Goal: Information Seeking & Learning: Learn about a topic

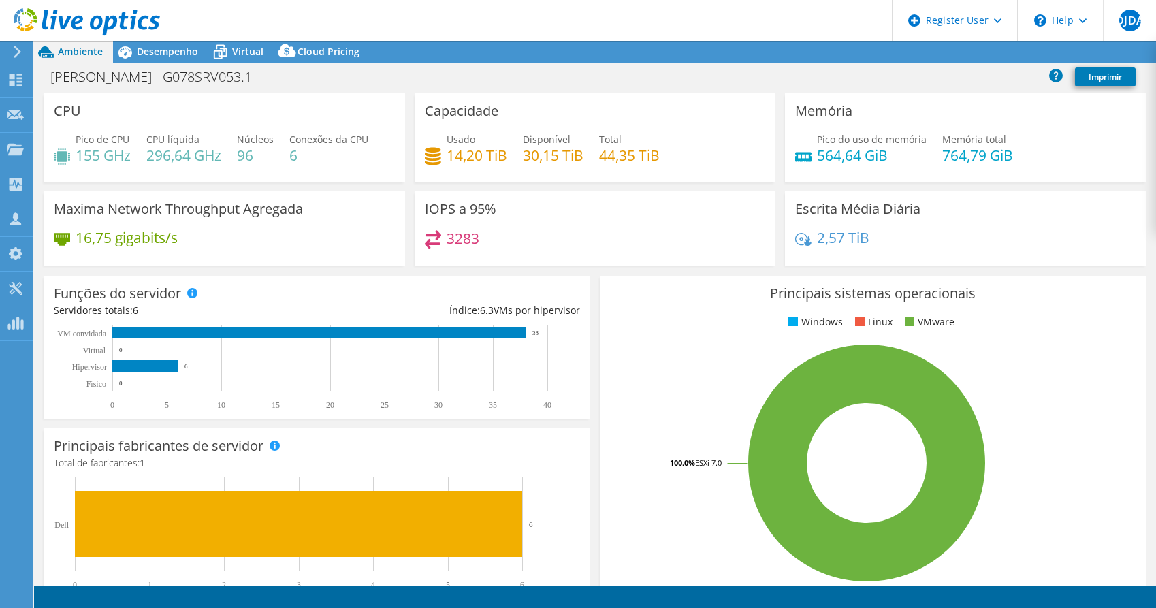
select select "USD"
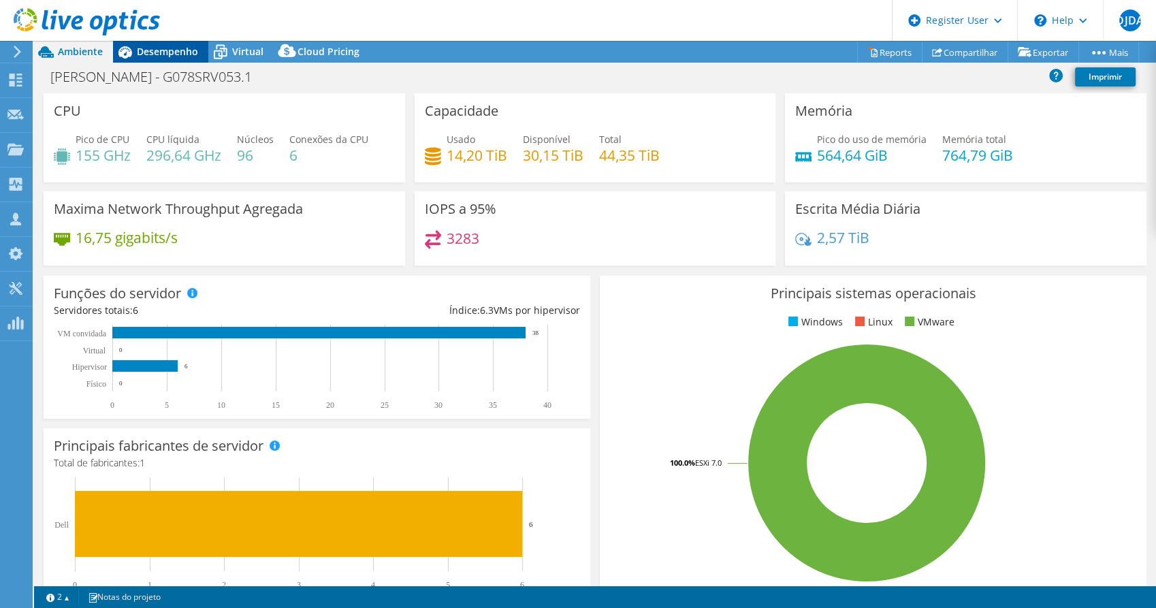
click at [174, 59] on div "Desempenho" at bounding box center [160, 52] width 95 height 22
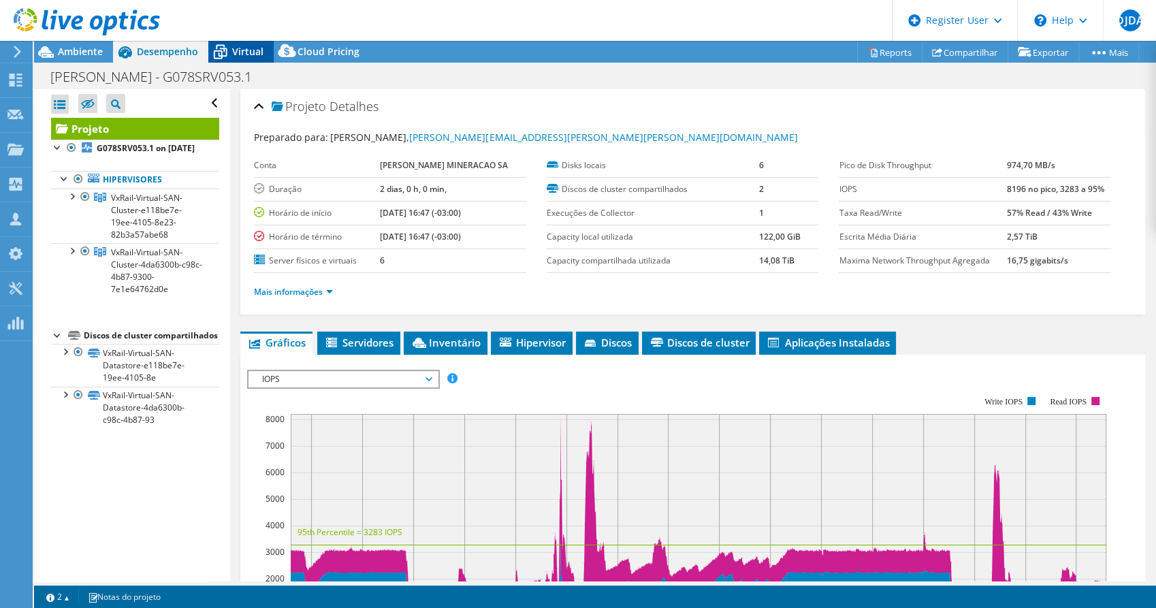
click at [235, 57] on span "Virtual" at bounding box center [247, 51] width 31 height 13
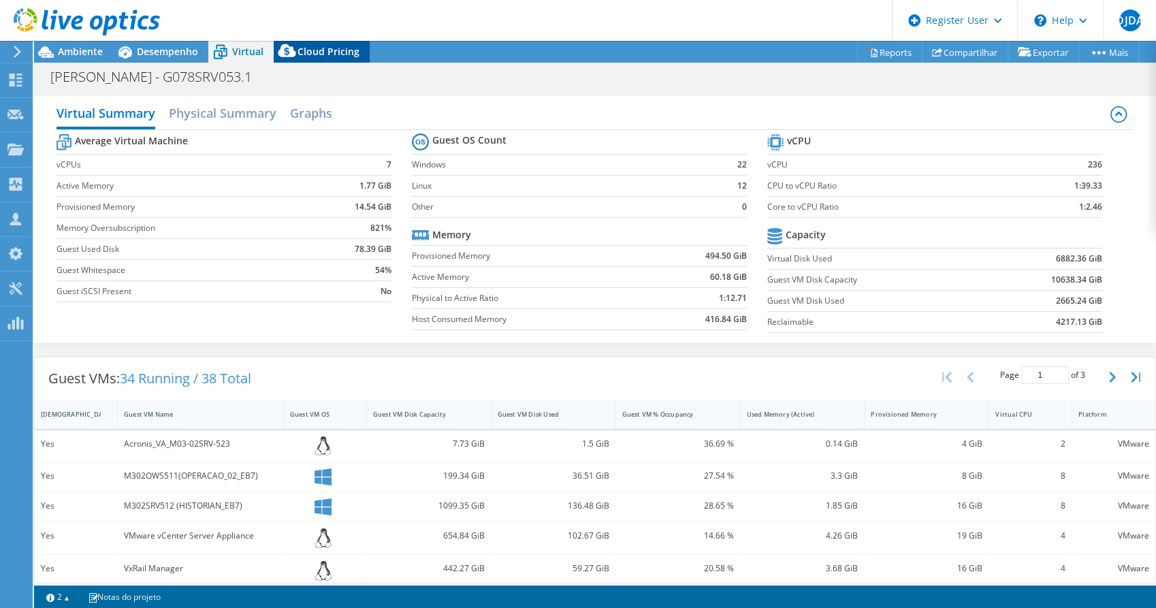
click at [309, 54] on span "Cloud Pricing" at bounding box center [329, 51] width 62 height 13
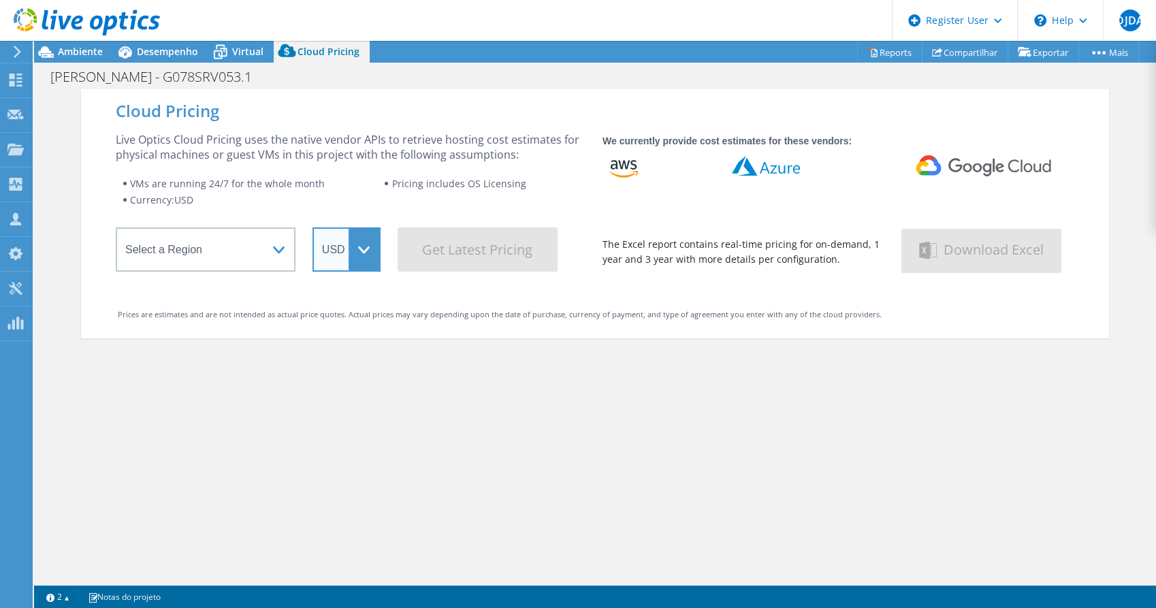
click at [351, 247] on select "ARS AUD BRL CAD CHF CLP CNY DKK EUR GBP HKD HUF INR JPY MXN MYR NOK NZD PEN SEK…" at bounding box center [347, 249] width 68 height 44
click at [358, 256] on select "ARS AUD BRL CAD CHF CLP CNY DKK EUR GBP HKD HUF INR JPY MXN MYR NOK NZD PEN SEK…" at bounding box center [347, 249] width 68 height 44
click at [254, 59] on div "Virtual" at bounding box center [240, 52] width 65 height 22
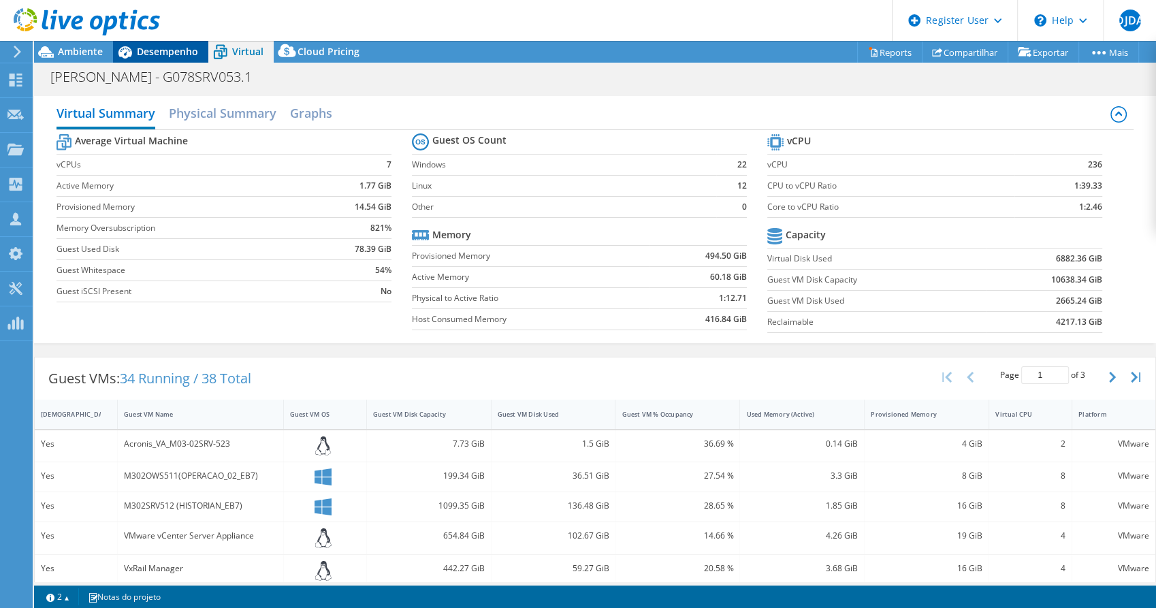
click at [162, 56] on span "Desempenho" at bounding box center [167, 51] width 61 height 13
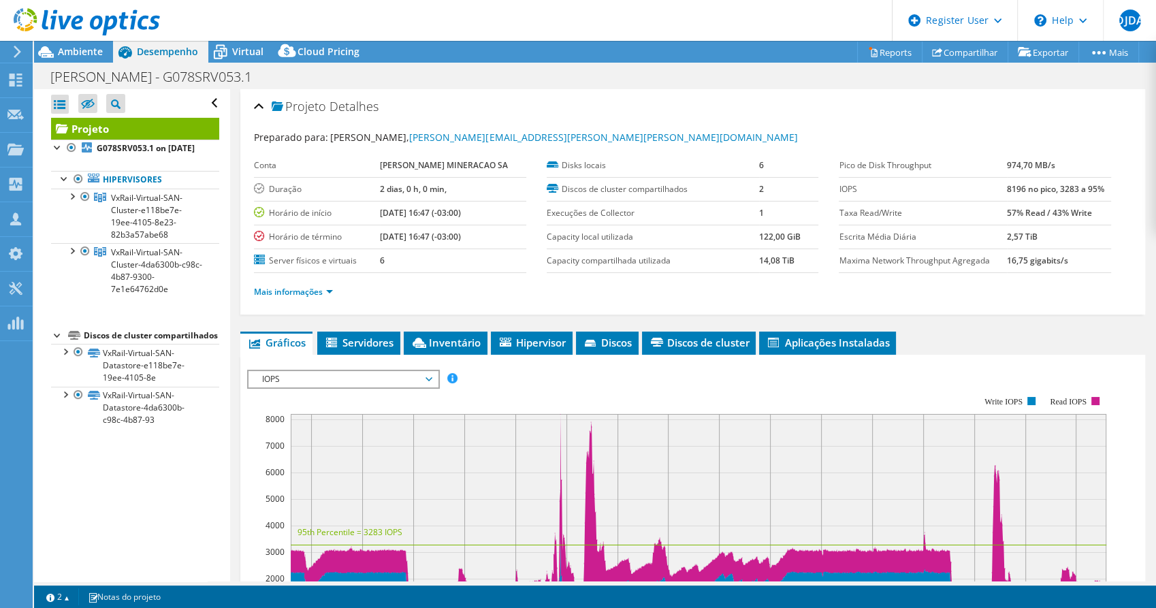
click at [236, 106] on div "Projeto Detalhes Preparado para: Alan Moreira, alan.moreira@samarco.com Conta S…" at bounding box center [693, 509] width 926 height 840
click at [328, 290] on link "Mais informações" at bounding box center [293, 292] width 79 height 12
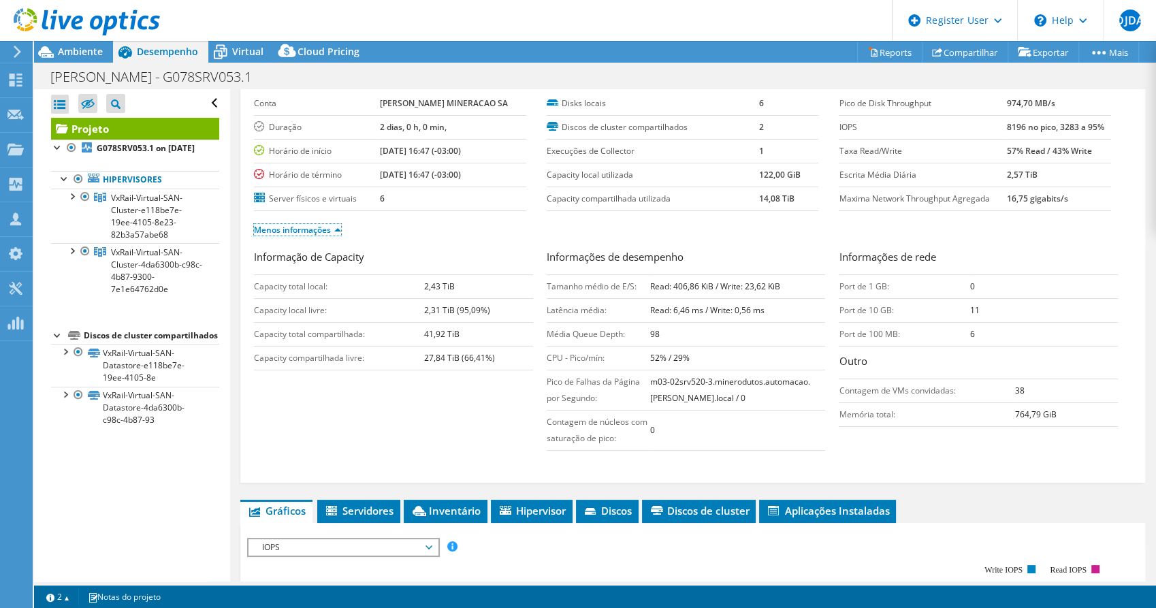
scroll to position [151, 0]
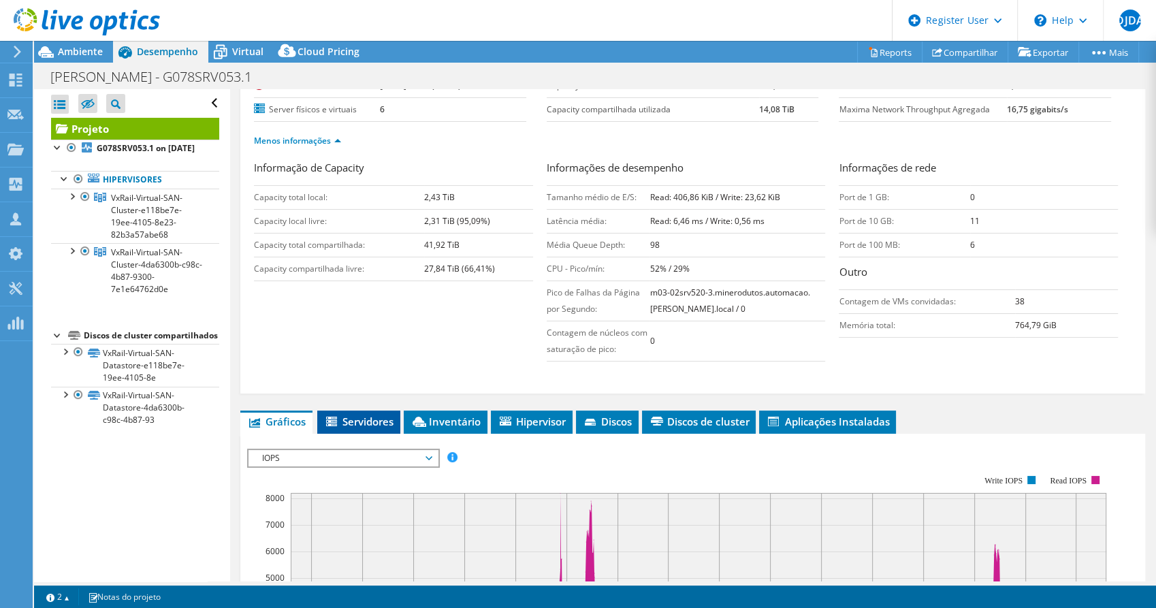
click at [375, 411] on li "Servidores" at bounding box center [358, 422] width 83 height 23
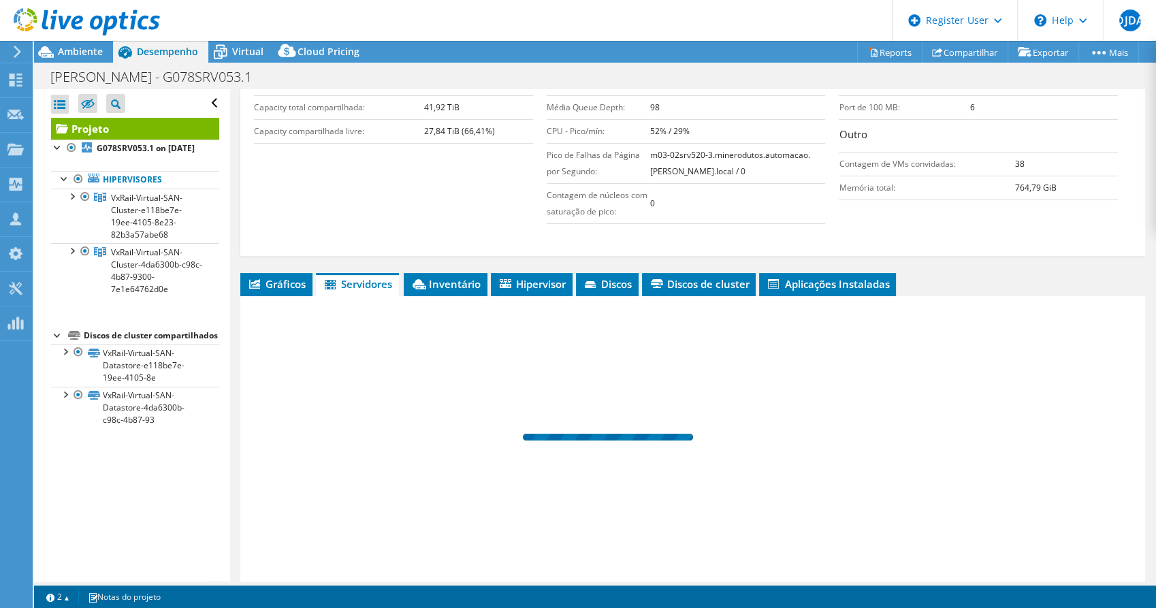
scroll to position [302, 0]
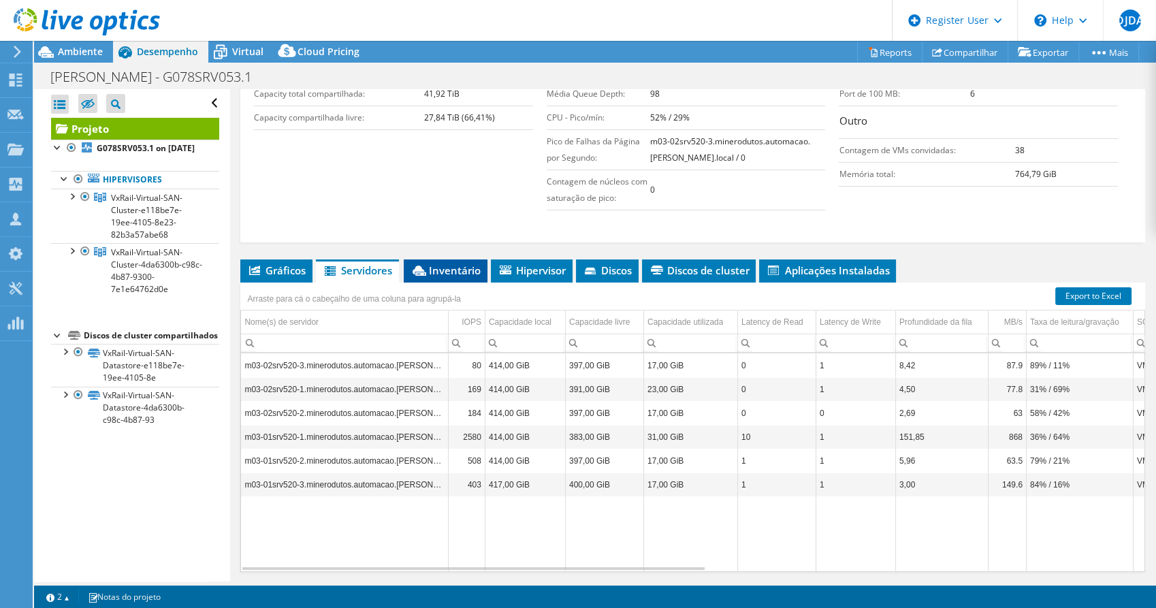
click at [458, 264] on span "Inventário" at bounding box center [446, 271] width 70 height 14
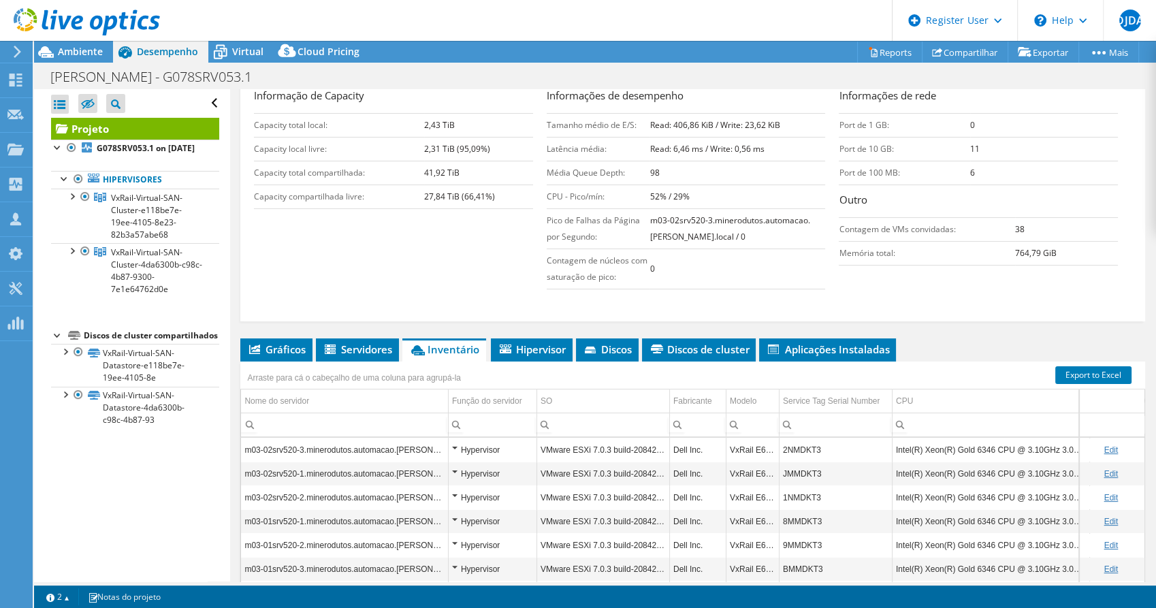
scroll to position [227, 0]
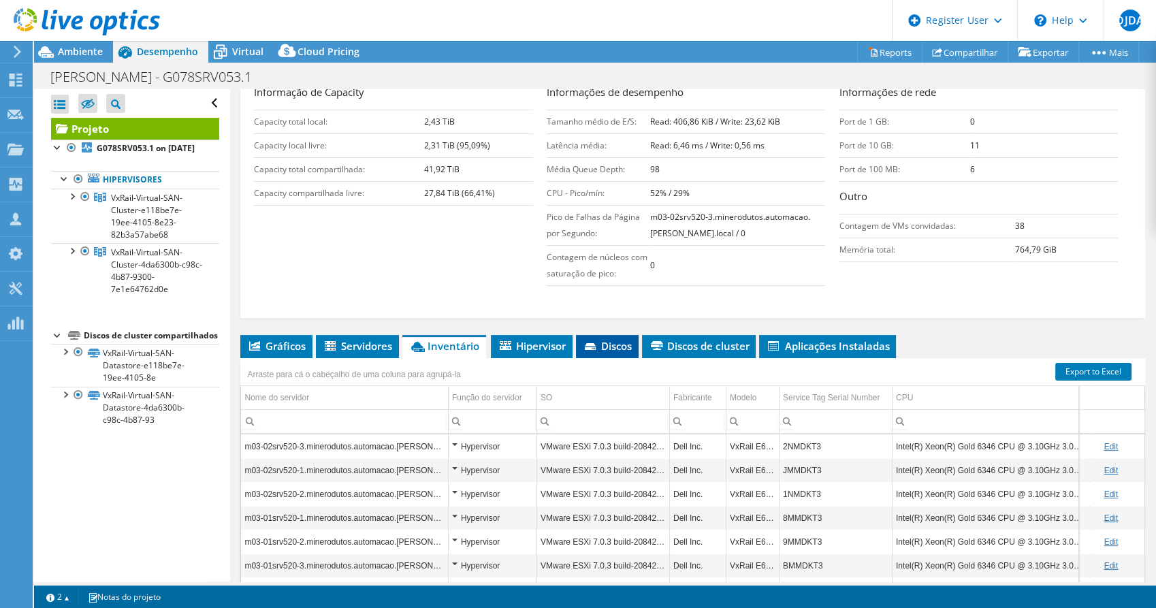
click at [599, 339] on span "Discos" at bounding box center [607, 346] width 49 height 14
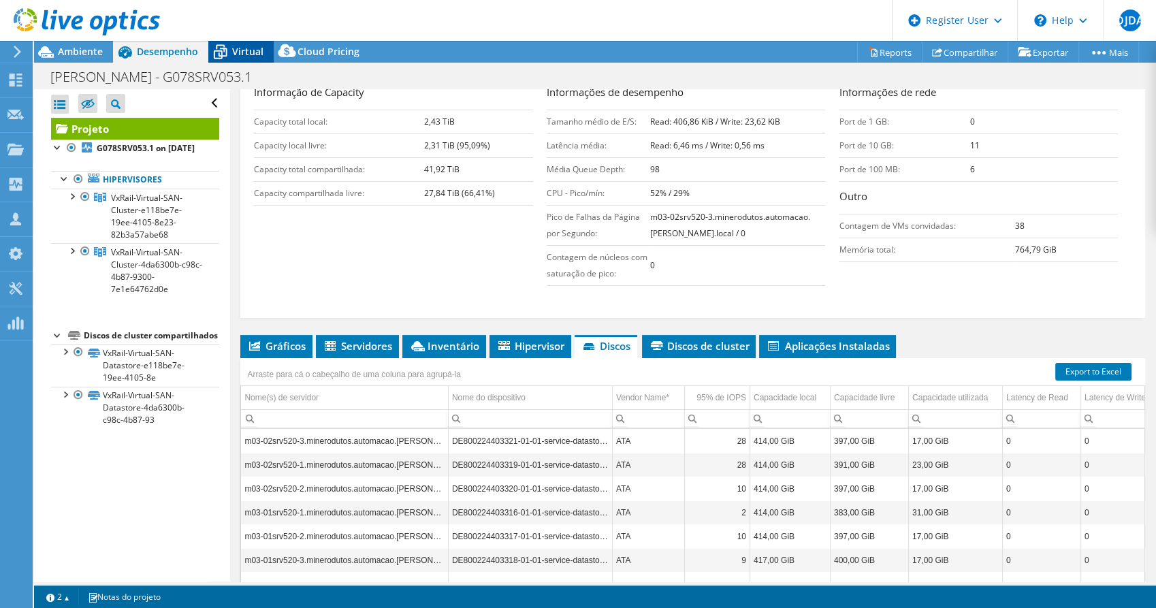
click at [258, 50] on span "Virtual" at bounding box center [247, 51] width 31 height 13
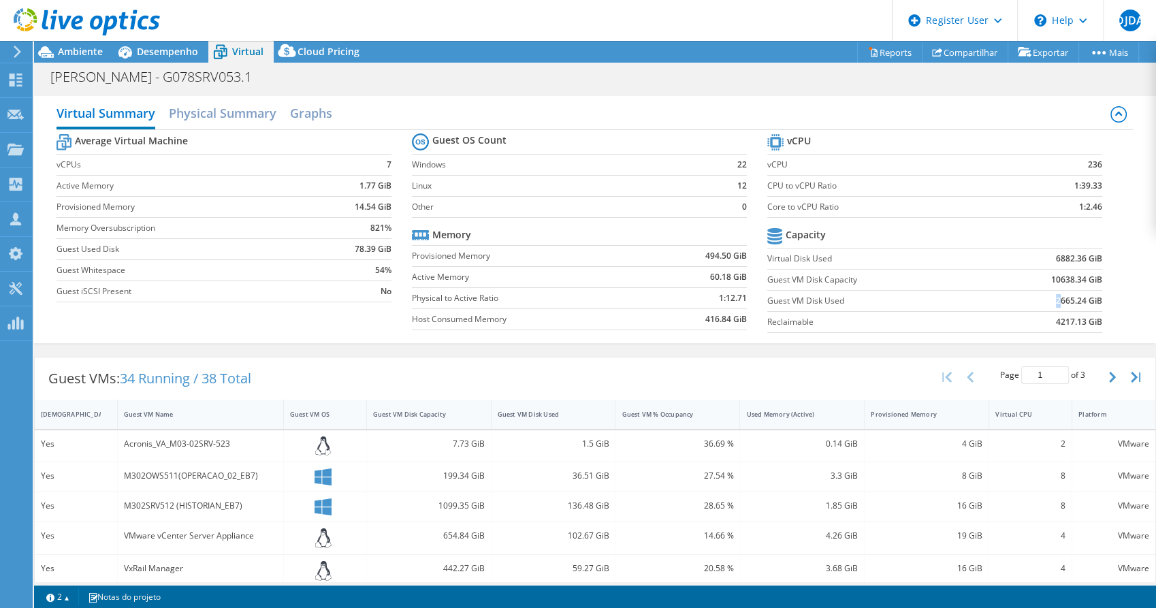
click at [1056, 300] on b "2665.24 GiB" at bounding box center [1079, 301] width 46 height 14
drag, startPoint x: 1048, startPoint y: 300, endPoint x: 1035, endPoint y: 280, distance: 23.6
click at [1035, 280] on td "10638.34 GiB" at bounding box center [1045, 279] width 116 height 21
click at [155, 52] on span "Desempenho" at bounding box center [167, 51] width 61 height 13
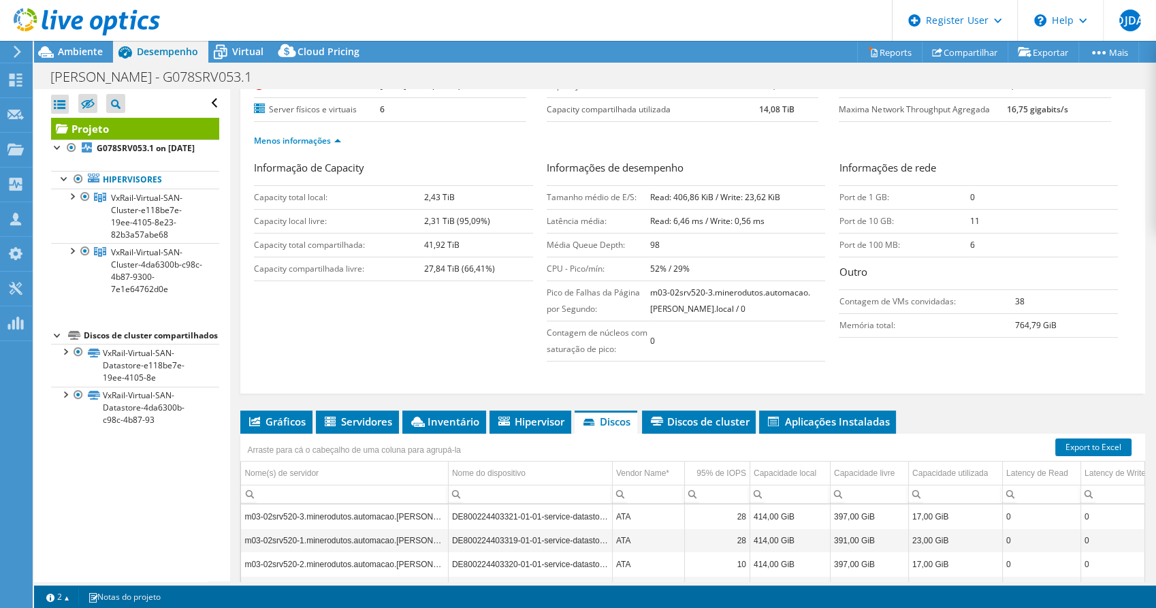
scroll to position [0, 0]
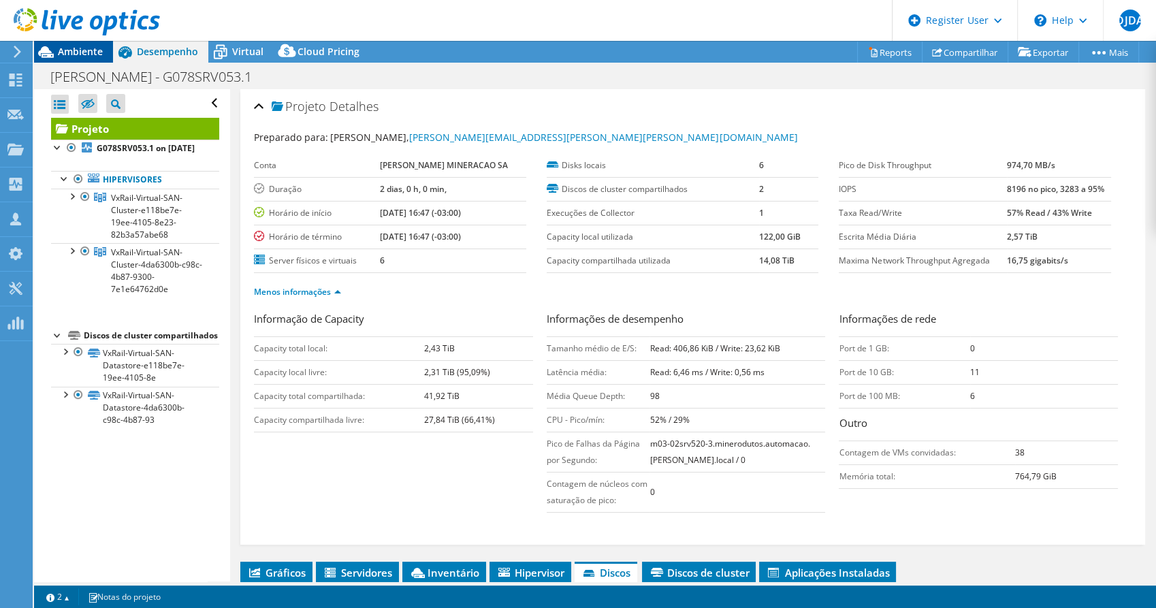
click at [84, 54] on span "Ambiente" at bounding box center [80, 51] width 45 height 13
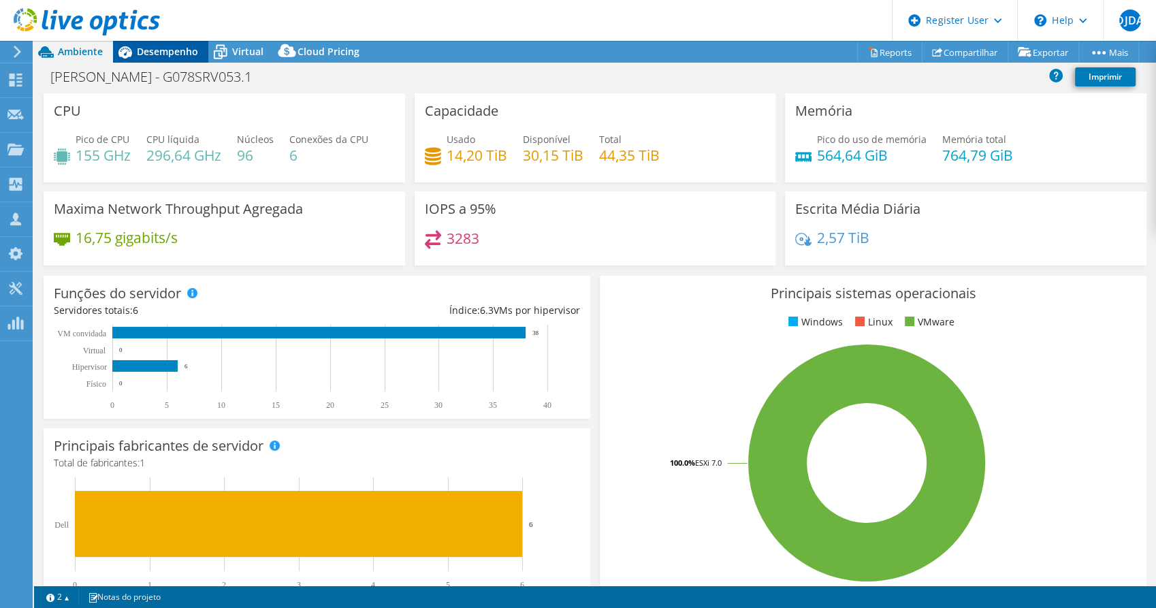
click at [166, 48] on span "Desempenho" at bounding box center [167, 51] width 61 height 13
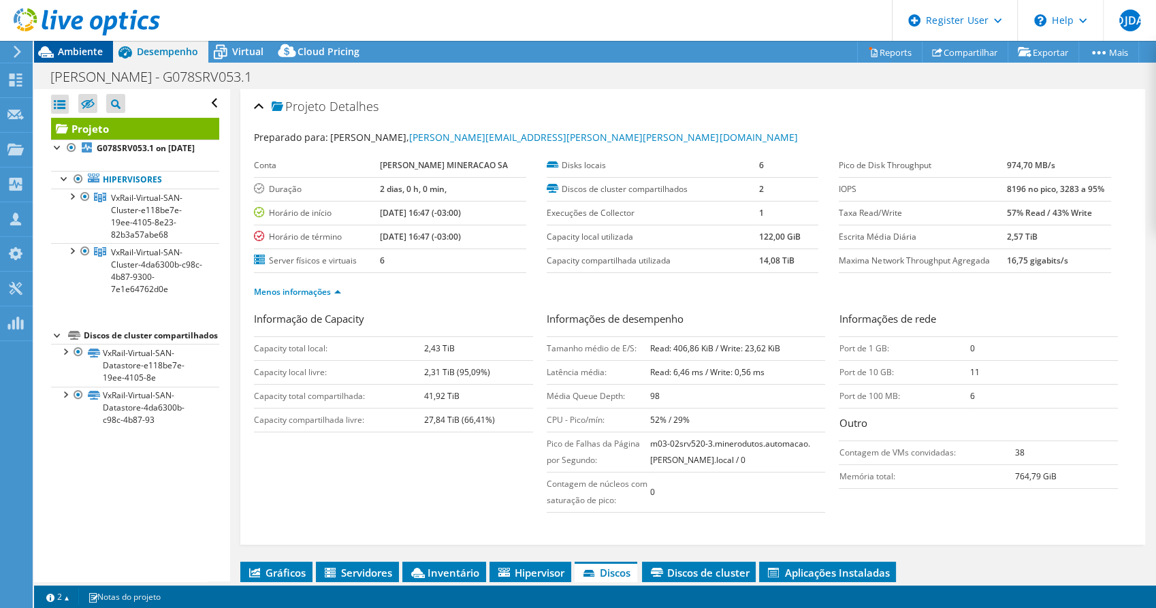
click at [87, 53] on span "Ambiente" at bounding box center [80, 51] width 45 height 13
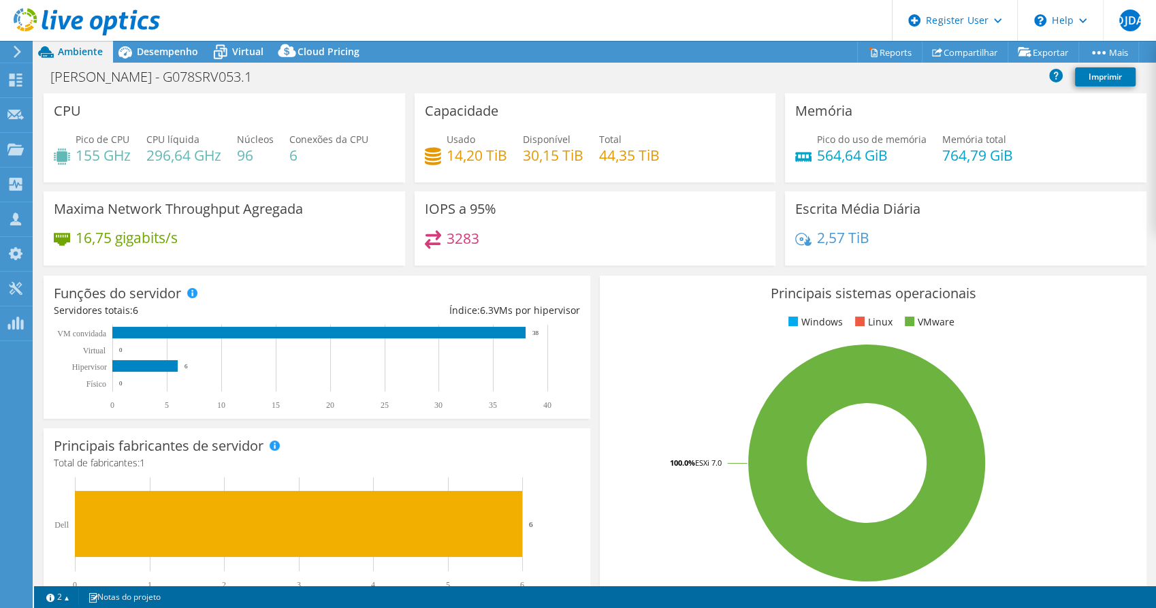
click at [158, 40] on div at bounding box center [80, 23] width 160 height 46
click at [166, 48] on span "Desempenho" at bounding box center [167, 51] width 61 height 13
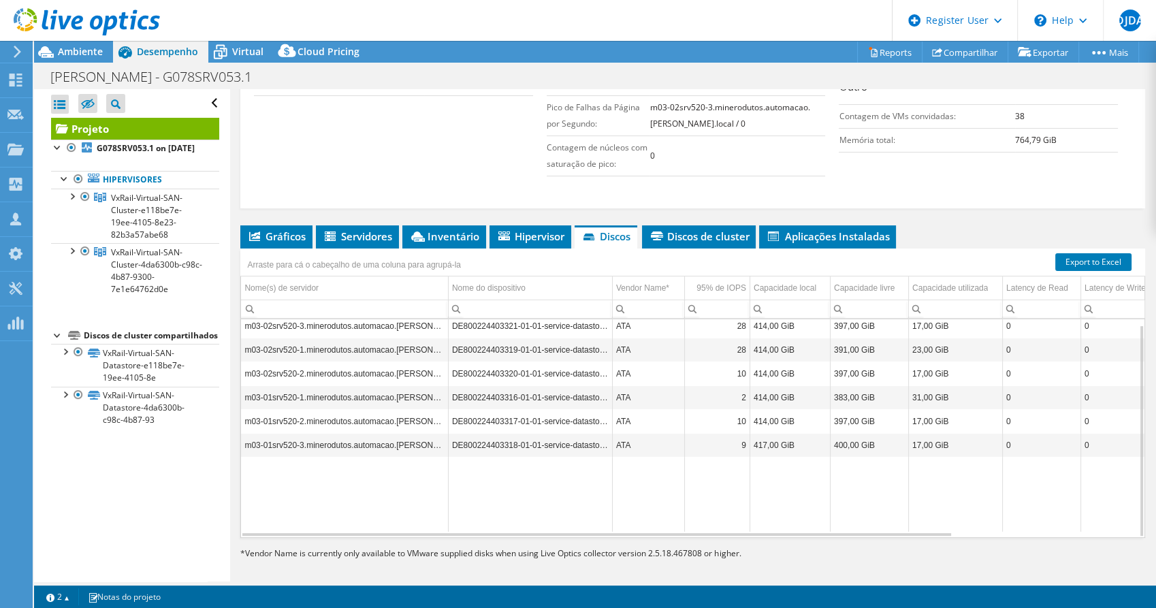
scroll to position [343, 0]
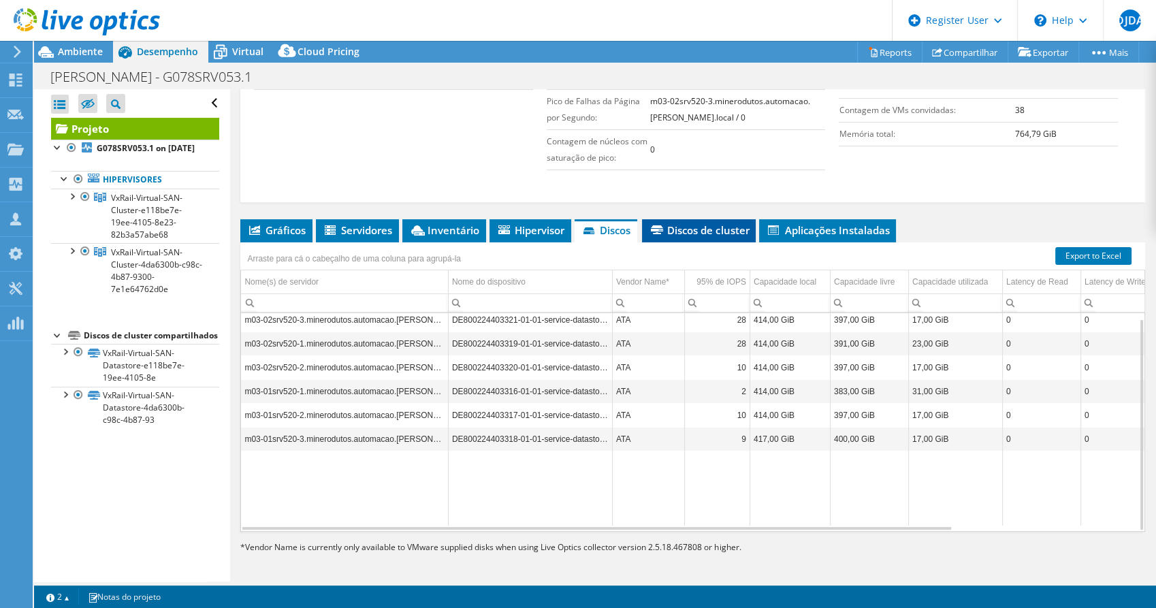
click at [728, 232] on span "Discos de cluster" at bounding box center [699, 230] width 100 height 14
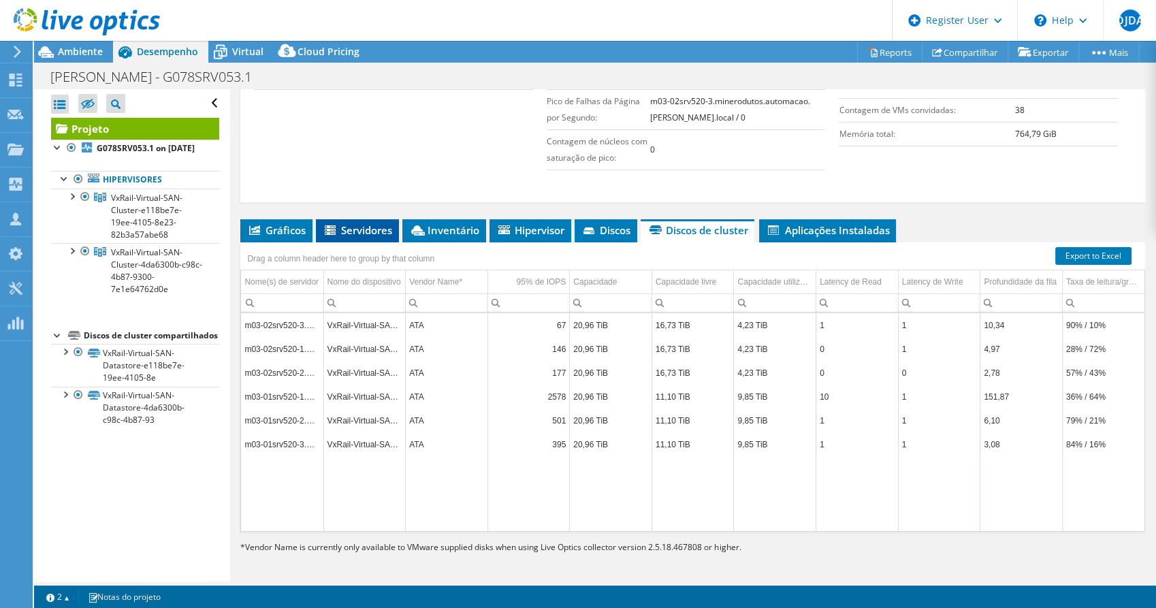
click at [368, 232] on span "Servidores" at bounding box center [357, 230] width 69 height 14
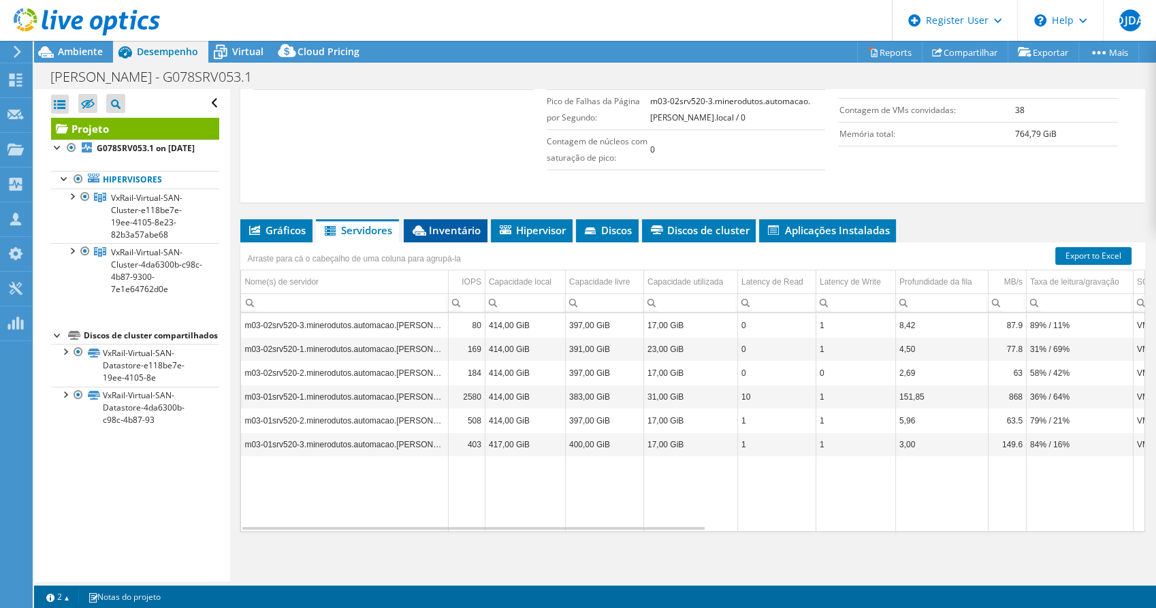
click at [458, 220] on li "Inventário" at bounding box center [446, 230] width 84 height 23
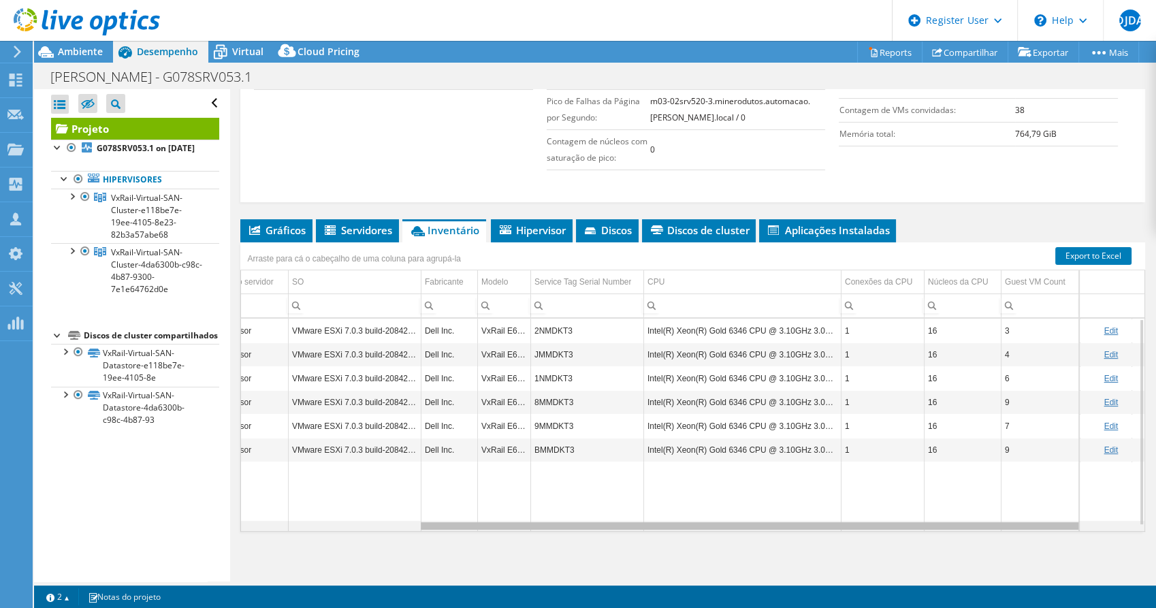
scroll to position [0, 251]
drag, startPoint x: 716, startPoint y: 523, endPoint x: 913, endPoint y: 522, distance: 196.8
click at [913, 522] on body "DJDA Usuário Dell Diego Junior De Almeida Diego.Almeida1@dell.com Dell My Profi…" at bounding box center [578, 304] width 1156 height 608
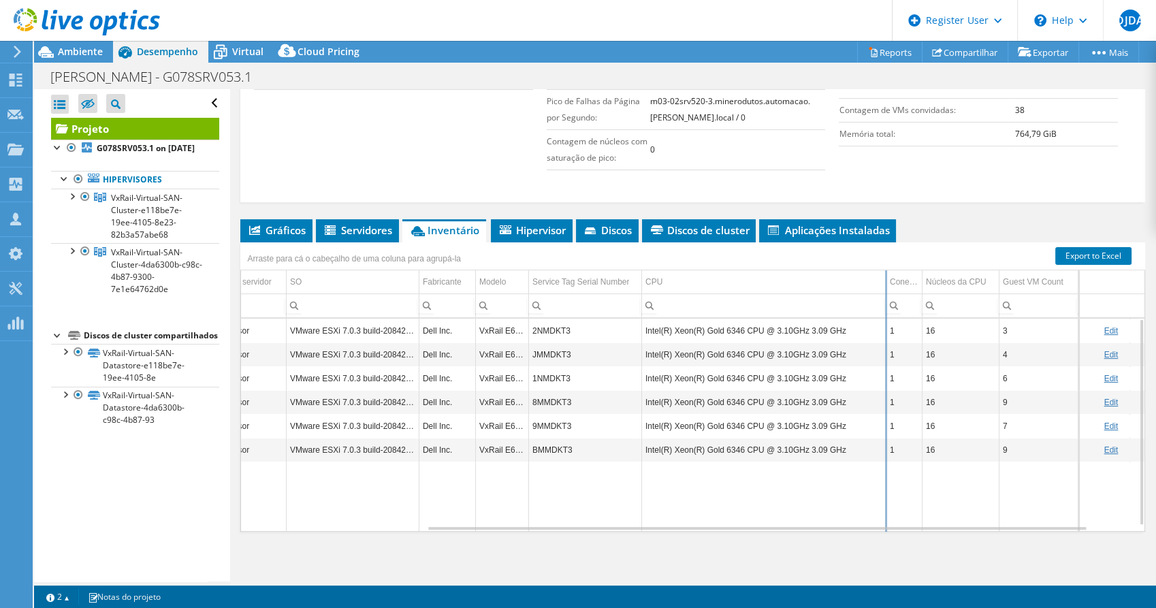
drag, startPoint x: 838, startPoint y: 274, endPoint x: 884, endPoint y: 278, distance: 45.8
click at [885, 278] on div "Arraste para cá o cabeçalho de uma coluna para agrupá-la Nome do servidor Funçã…" at bounding box center [692, 386] width 905 height 289
copy tr "Intel(R) Xeon(R) Gold 6346 CPU @ 3.10GHz 3.09 GHz"
drag, startPoint x: 851, startPoint y: 330, endPoint x: 638, endPoint y: 324, distance: 213.2
click at [638, 324] on tr "m03-02srv520-3.minerodutos.automacao.samarco.local Hypervisor VMware ESXi 7.0.3…" at bounding box center [592, 331] width 1205 height 24
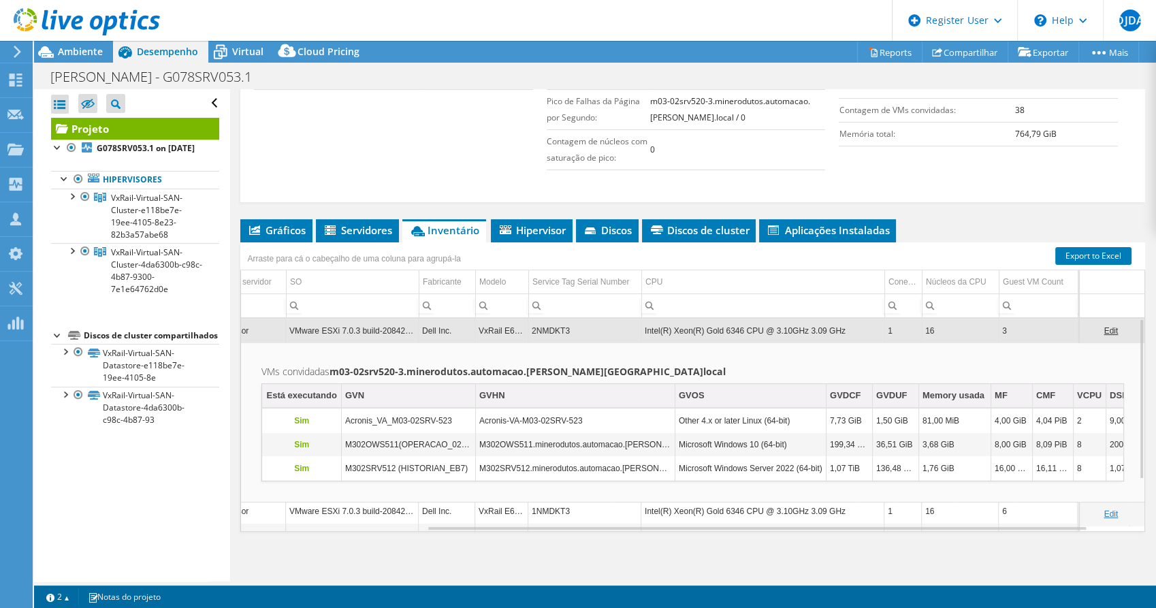
click at [808, 332] on td "Intel(R) Xeon(R) Gold 6346 CPU @ 3.10GHz 3.09 GHz" at bounding box center [763, 331] width 243 height 24
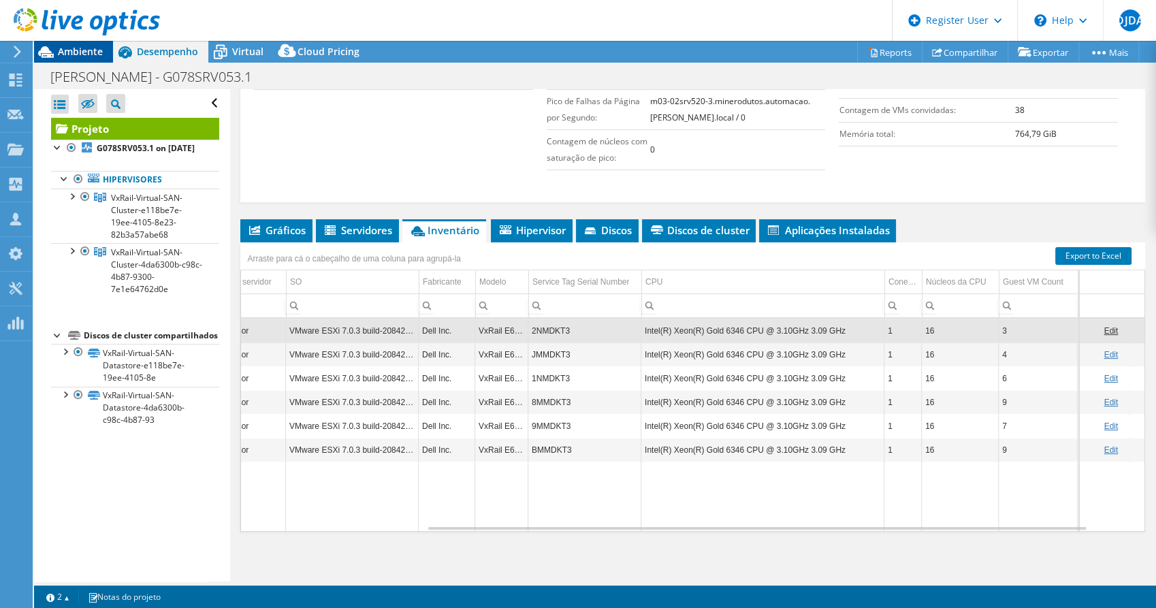
click at [83, 50] on span "Ambiente" at bounding box center [80, 51] width 45 height 13
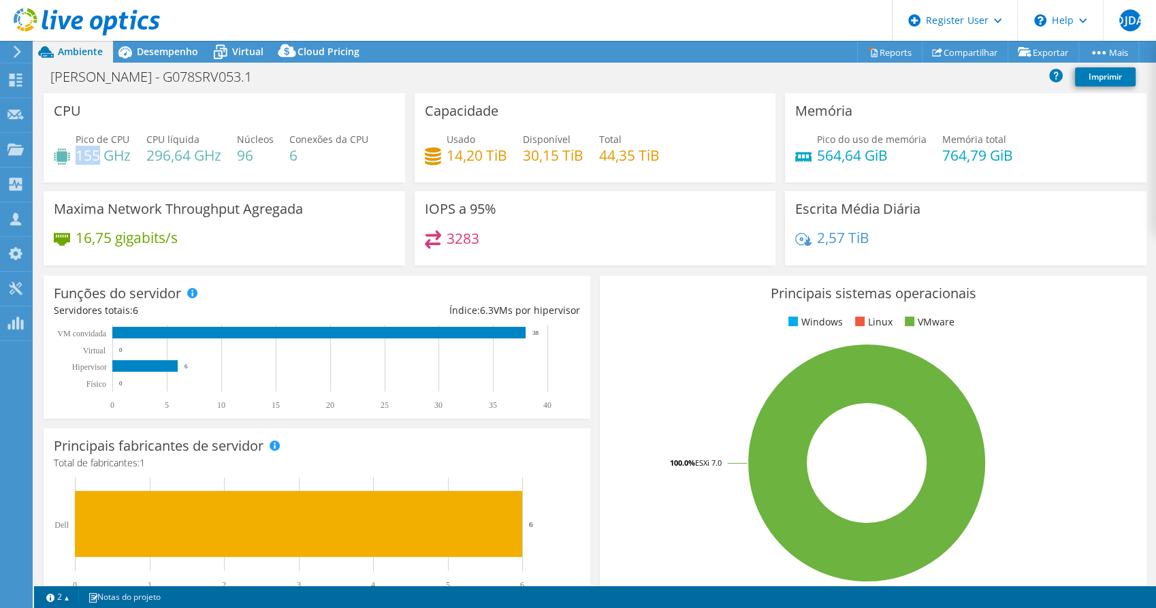
drag, startPoint x: 78, startPoint y: 157, endPoint x: 99, endPoint y: 157, distance: 21.1
click at [99, 157] on h4 "155 GHz" at bounding box center [103, 155] width 55 height 15
copy h4 "155"
click at [161, 53] on span "Desempenho" at bounding box center [167, 51] width 61 height 13
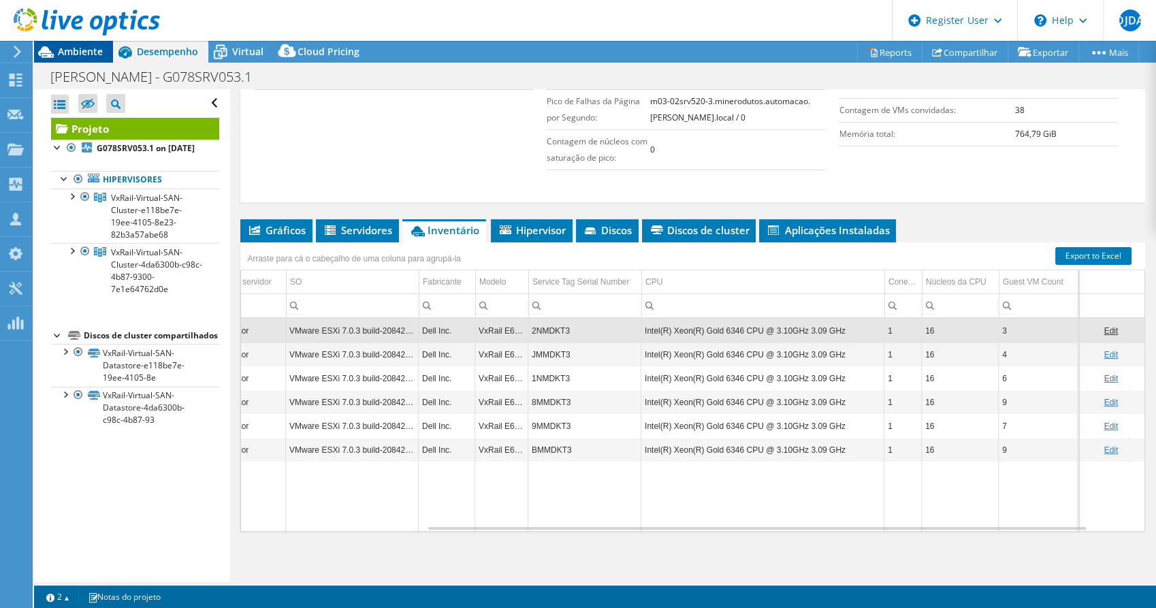
click at [91, 51] on span "Ambiente" at bounding box center [80, 51] width 45 height 13
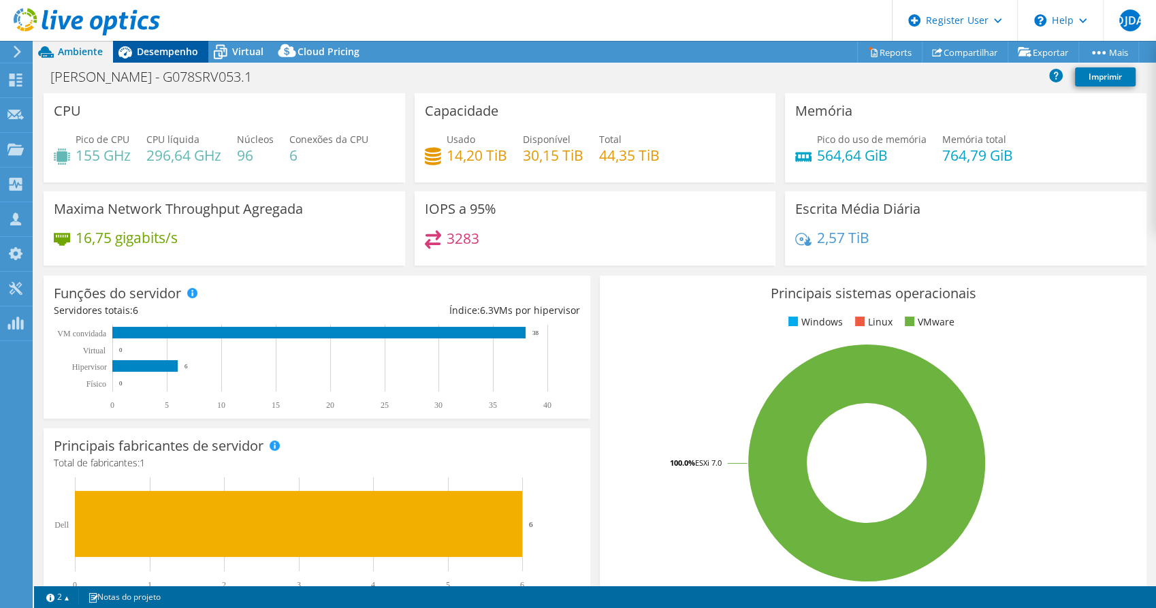
click at [184, 50] on span "Desempenho" at bounding box center [167, 51] width 61 height 13
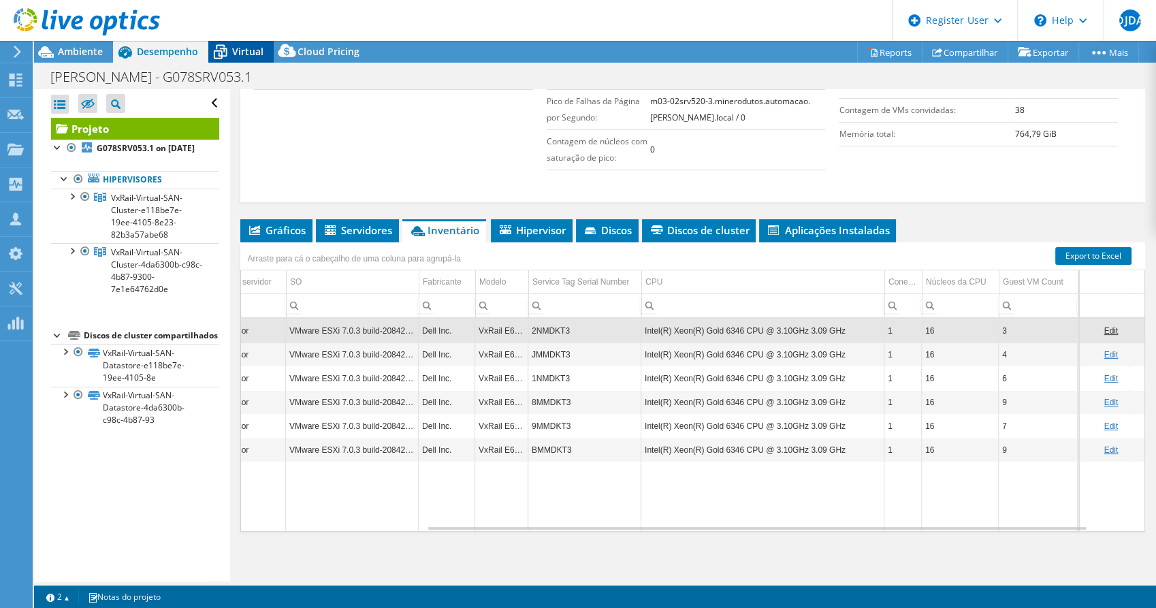
click at [242, 47] on span "Virtual" at bounding box center [247, 51] width 31 height 13
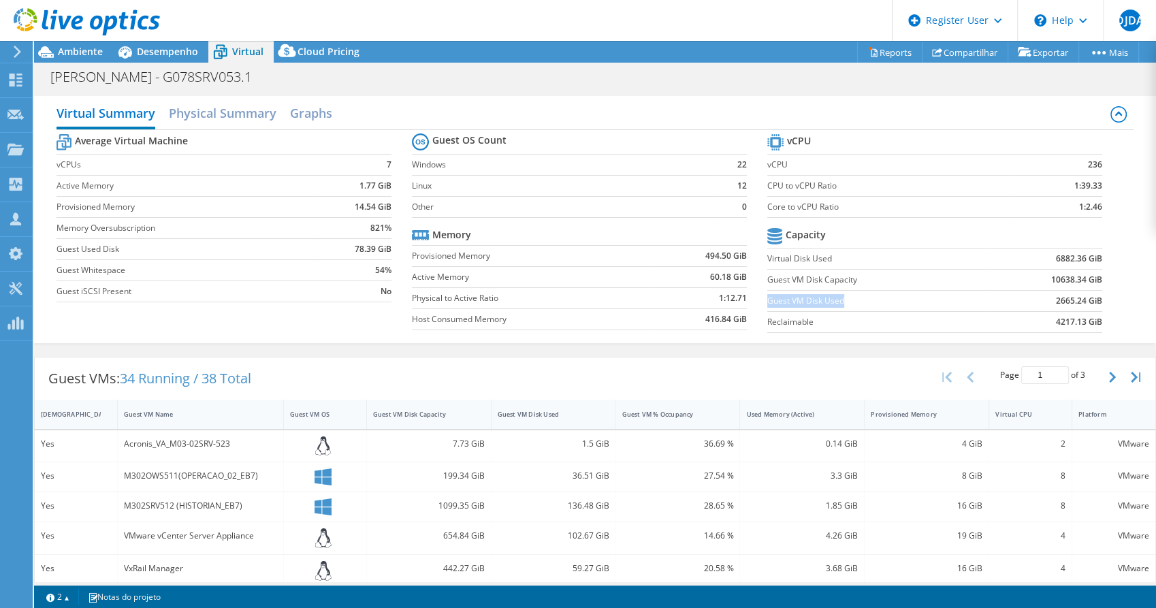
drag, startPoint x: 759, startPoint y: 300, endPoint x: 838, endPoint y: 301, distance: 79.0
click at [838, 301] on label "Guest VM Disk Used" at bounding box center [877, 301] width 219 height 14
copy label "Guest VM Disk Used"
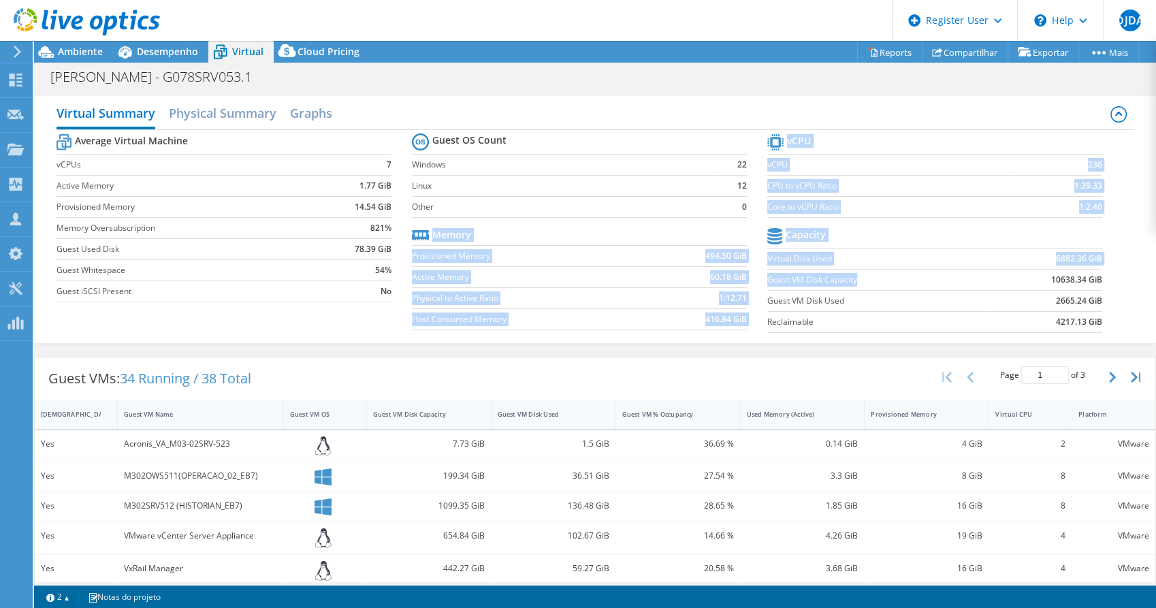
drag, startPoint x: 759, startPoint y: 278, endPoint x: 851, endPoint y: 283, distance: 92.7
click at [851, 283] on div "Average Virtual Machine vCPUs 7 Active Memory 1.77 GiB Provisioned Memory 14.54…" at bounding box center [595, 235] width 1077 height 210
drag, startPoint x: 851, startPoint y: 283, endPoint x: 864, endPoint y: 279, distance: 13.4
click at [864, 279] on label "Guest VM Disk Capacity" at bounding box center [877, 280] width 219 height 14
click at [805, 284] on label "Guest VM Disk Capacity" at bounding box center [877, 280] width 219 height 14
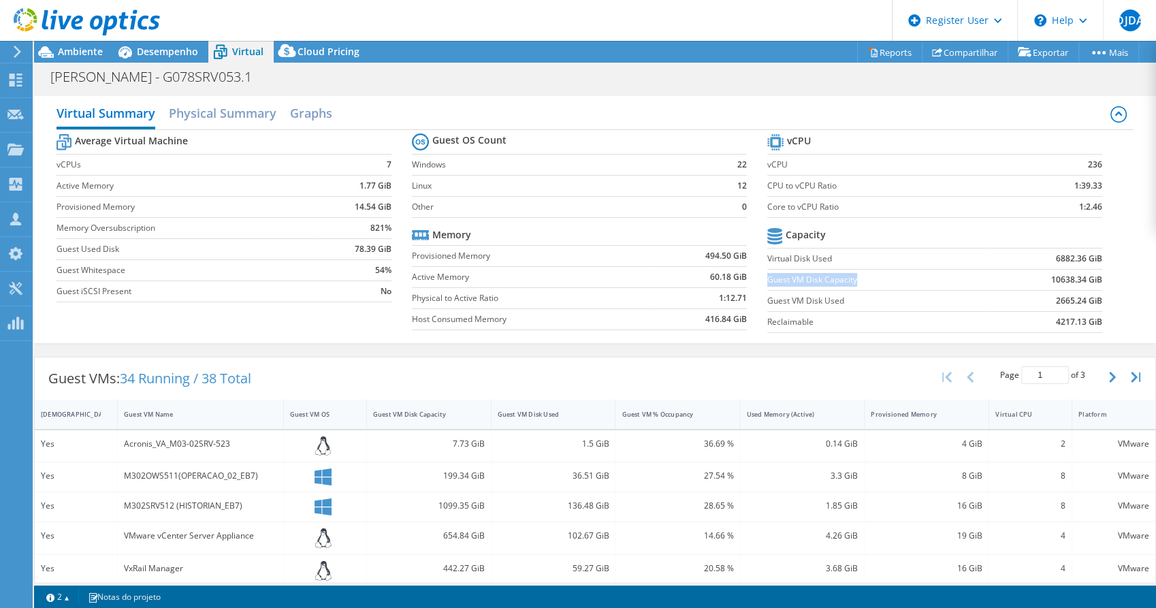
drag, startPoint x: 761, startPoint y: 278, endPoint x: 851, endPoint y: 283, distance: 90.1
click at [851, 283] on label "Guest VM Disk Capacity" at bounding box center [877, 280] width 219 height 14
copy label "Guest VM Disk Capacity"
drag, startPoint x: 1045, startPoint y: 300, endPoint x: 1092, endPoint y: 300, distance: 46.3
click at [1092, 300] on section "vCPU vCPU 236 CPU to vCPU Ratio 1:39.33 Core to vCPU Ratio 1:2.46 Capacity Virt…" at bounding box center [946, 235] width 356 height 209
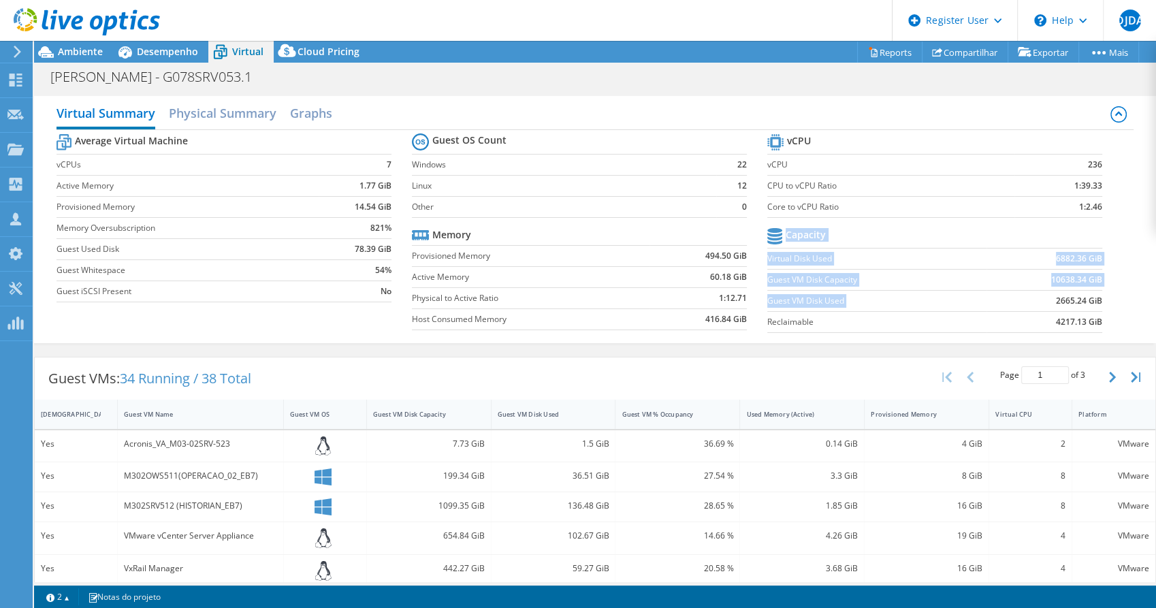
copy tbody "Capacity Virtual Disk Used 6882.36 GiB Guest VM Disk Capacity 10638.34 GiB Gues…"
drag, startPoint x: 1092, startPoint y: 299, endPoint x: 1062, endPoint y: 296, distance: 30.2
click at [1065, 294] on b "2665.24 GiB" at bounding box center [1079, 301] width 46 height 14
click at [1043, 296] on td "2665.24 GiB" at bounding box center [1045, 300] width 116 height 21
drag, startPoint x: 1047, startPoint y: 296, endPoint x: 1092, endPoint y: 294, distance: 45.0
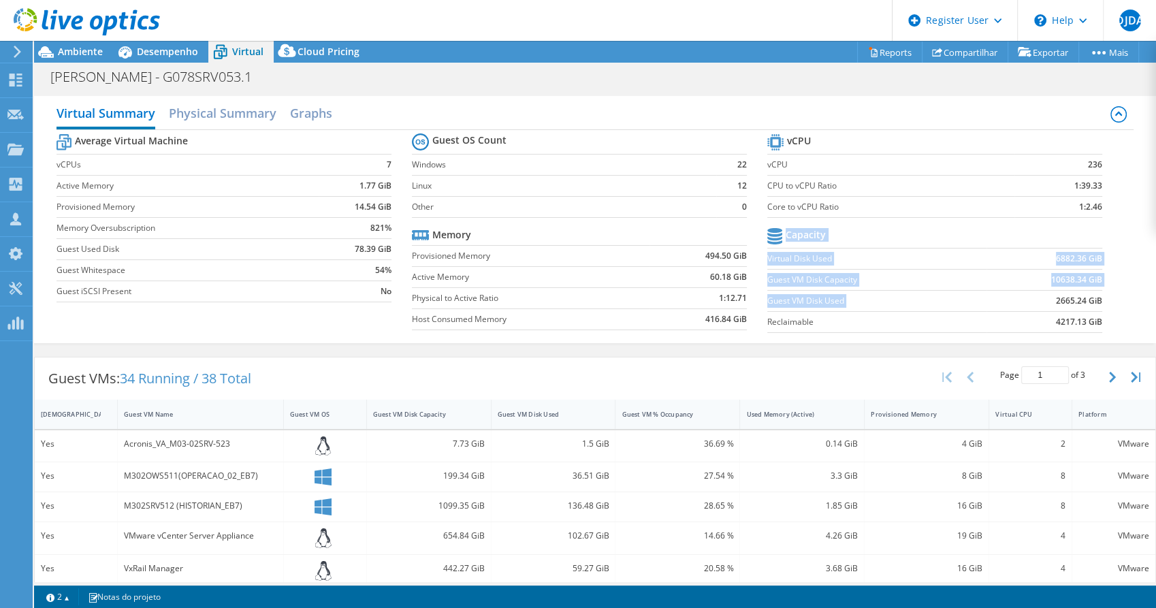
click at [1092, 294] on section "vCPU vCPU 236 CPU to vCPU Ratio 1:39.33 Core to vCPU Ratio 1:2.46 Capacity Virt…" at bounding box center [946, 235] width 356 height 209
click at [1090, 300] on b "2665.24 GiB" at bounding box center [1079, 301] width 46 height 14
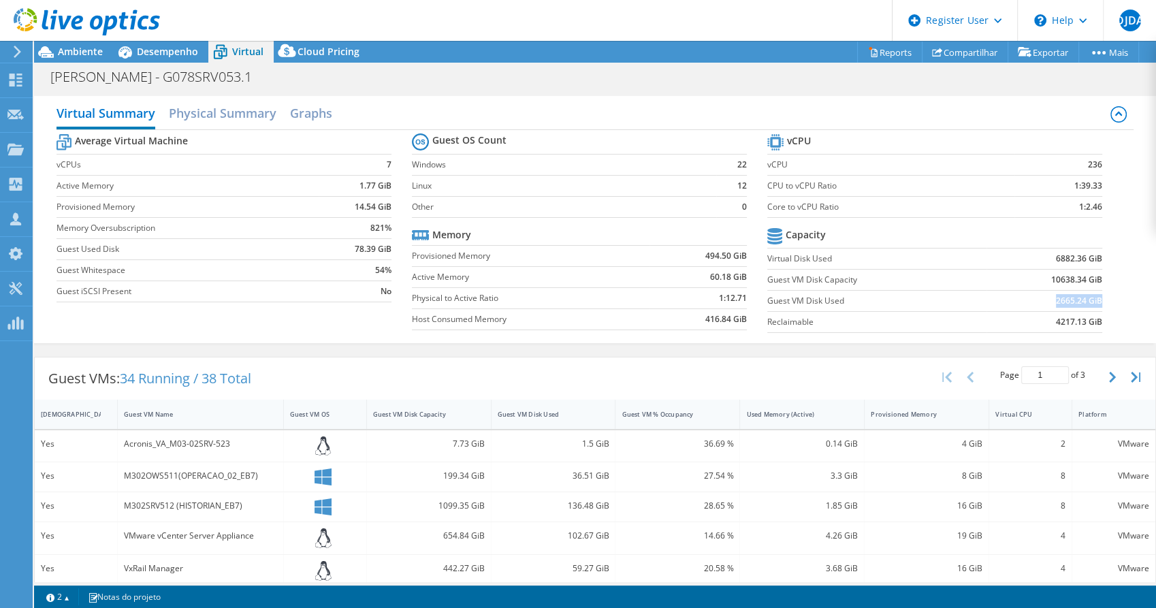
drag, startPoint x: 1089, startPoint y: 296, endPoint x: 1044, endPoint y: 296, distance: 45.0
click at [1044, 296] on td "2665.24 GiB" at bounding box center [1045, 300] width 116 height 21
copy b "2665.24 GiB"
drag, startPoint x: 1097, startPoint y: 281, endPoint x: 1050, endPoint y: 284, distance: 47.1
click at [1050, 284] on section "vCPU vCPU 236 CPU to vCPU Ratio 1:39.33 Core to vCPU Ratio 1:2.46 Capacity Virt…" at bounding box center [946, 235] width 356 height 209
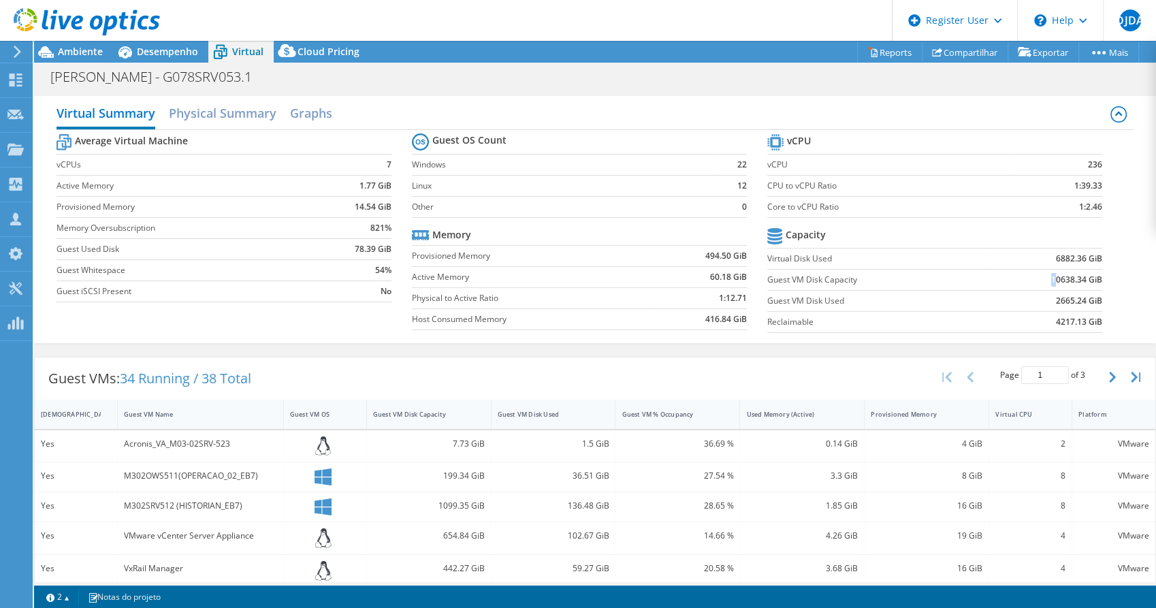
click at [1052, 283] on b "10638.34 GiB" at bounding box center [1077, 280] width 51 height 14
click at [1052, 279] on b "10638.34 GiB" at bounding box center [1077, 280] width 51 height 14
drag, startPoint x: 1079, startPoint y: 279, endPoint x: 1055, endPoint y: 279, distance: 23.8
click at [1075, 279] on b "10638.34 GiB" at bounding box center [1077, 280] width 51 height 14
drag, startPoint x: 1041, startPoint y: 278, endPoint x: 1090, endPoint y: 272, distance: 48.7
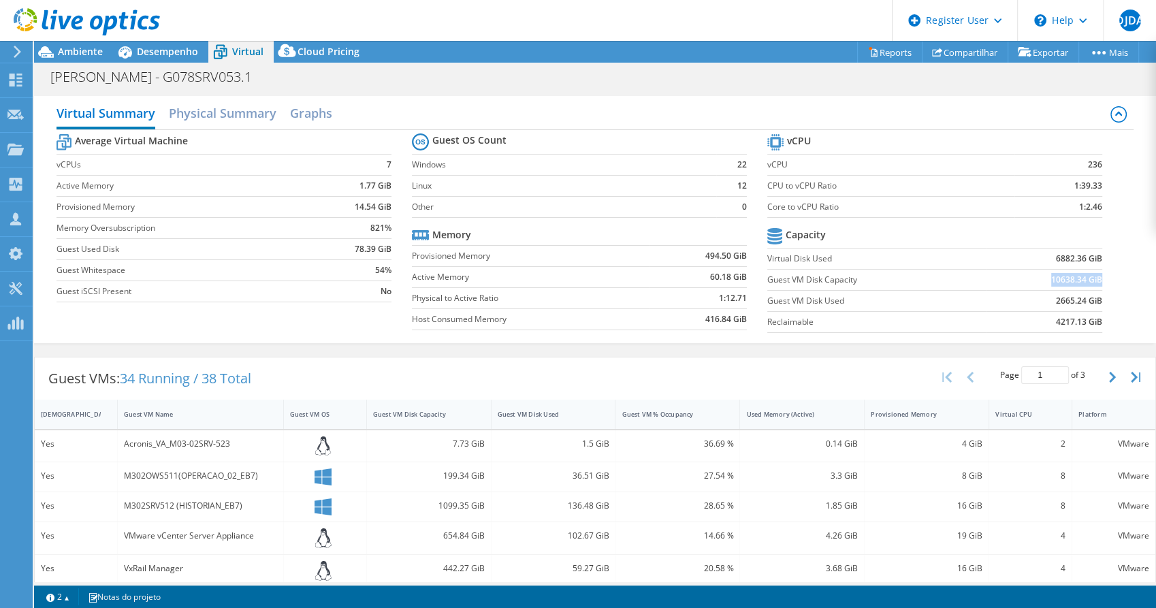
click at [1090, 273] on b "10638.34 GiB" at bounding box center [1077, 280] width 51 height 14
copy b "10638.34 GiB"
click at [166, 49] on span "Desempenho" at bounding box center [167, 51] width 61 height 13
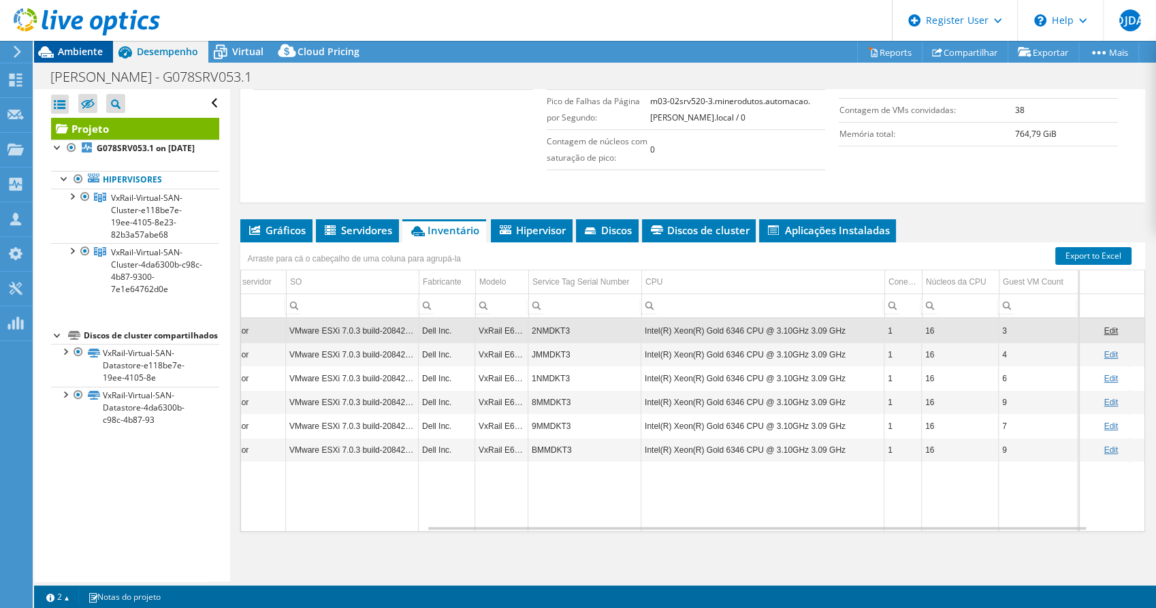
click at [87, 54] on span "Ambiente" at bounding box center [80, 51] width 45 height 13
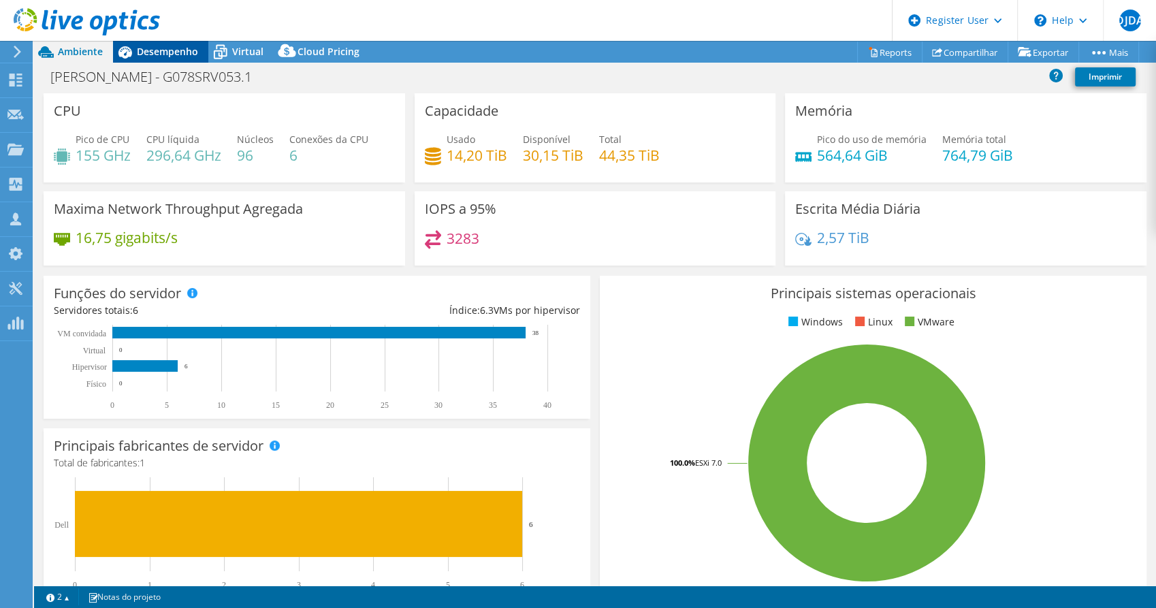
click at [172, 50] on span "Desempenho" at bounding box center [167, 51] width 61 height 13
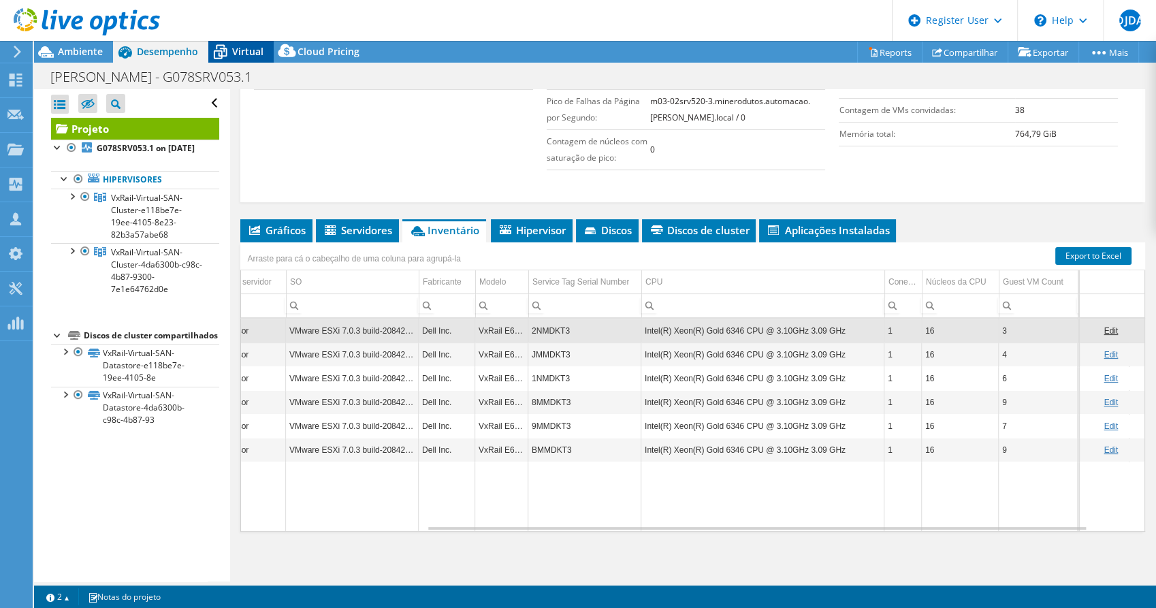
click at [238, 49] on span "Virtual" at bounding box center [247, 51] width 31 height 13
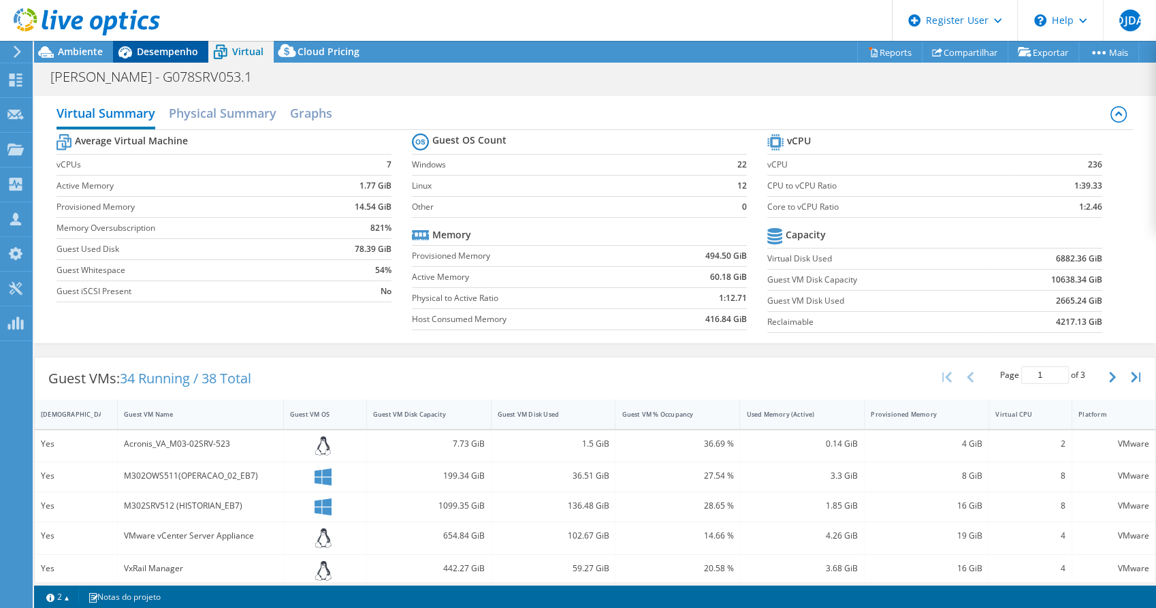
click at [164, 46] on span "Desempenho" at bounding box center [167, 51] width 61 height 13
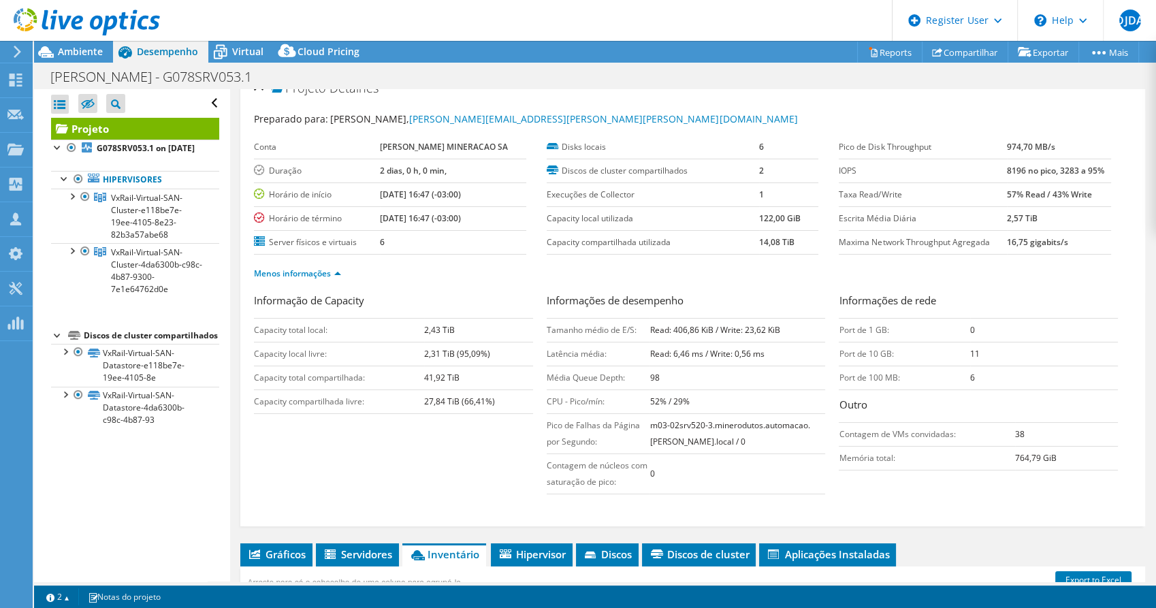
scroll to position [0, 0]
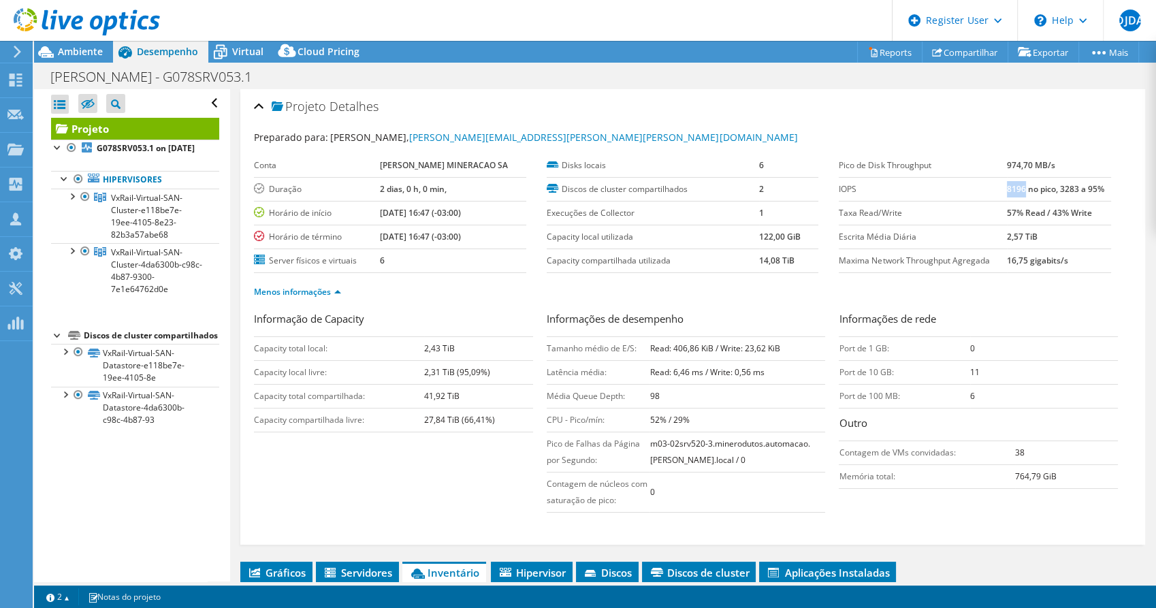
drag, startPoint x: 998, startPoint y: 189, endPoint x: 1013, endPoint y: 189, distance: 15.7
click at [1013, 189] on b "8196 no pico, 3283 a 95%" at bounding box center [1055, 189] width 97 height 12
copy b "8196"
drag, startPoint x: 992, startPoint y: 210, endPoint x: 1089, endPoint y: 210, distance: 97.4
click at [1089, 210] on tr "Taxa Read/Write 57% Read / 43% Write" at bounding box center [975, 213] width 272 height 24
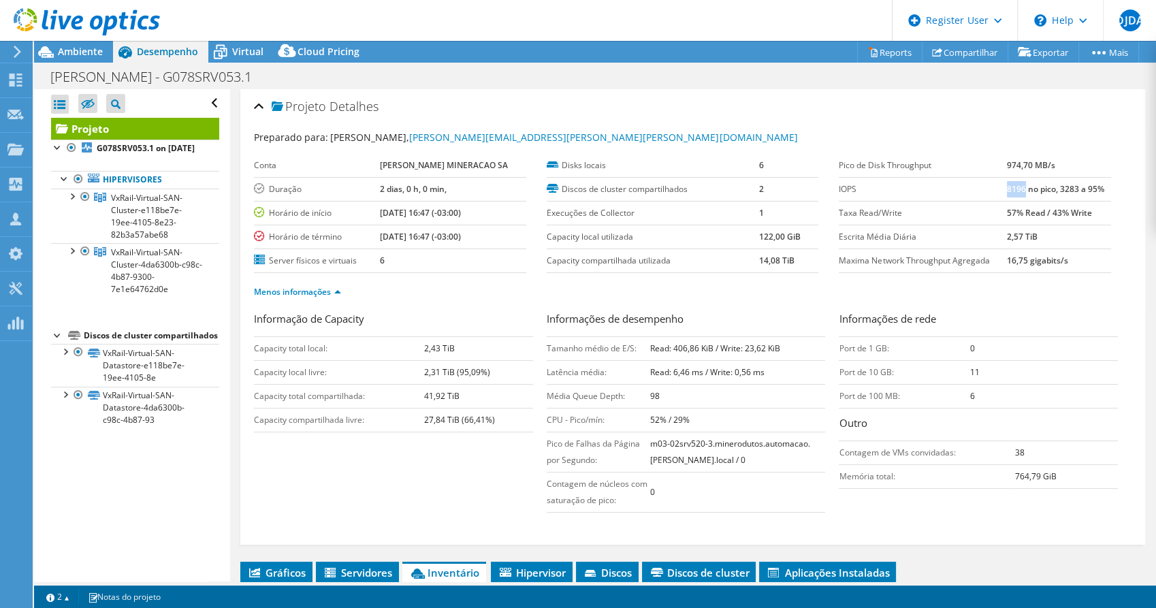
copy tr "57% Read / 43% Write"
drag, startPoint x: 633, startPoint y: 351, endPoint x: 767, endPoint y: 358, distance: 133.7
click at [767, 358] on tr "Tamanho médio de E/S: Read: 406,86 KiB / Write: 23,62 KiB" at bounding box center [686, 348] width 279 height 24
copy tr "Tamanho médio de E/S: Read: 406,86 KiB / Write: 23,62 KiB"
